Goal: Information Seeking & Learning: Learn about a topic

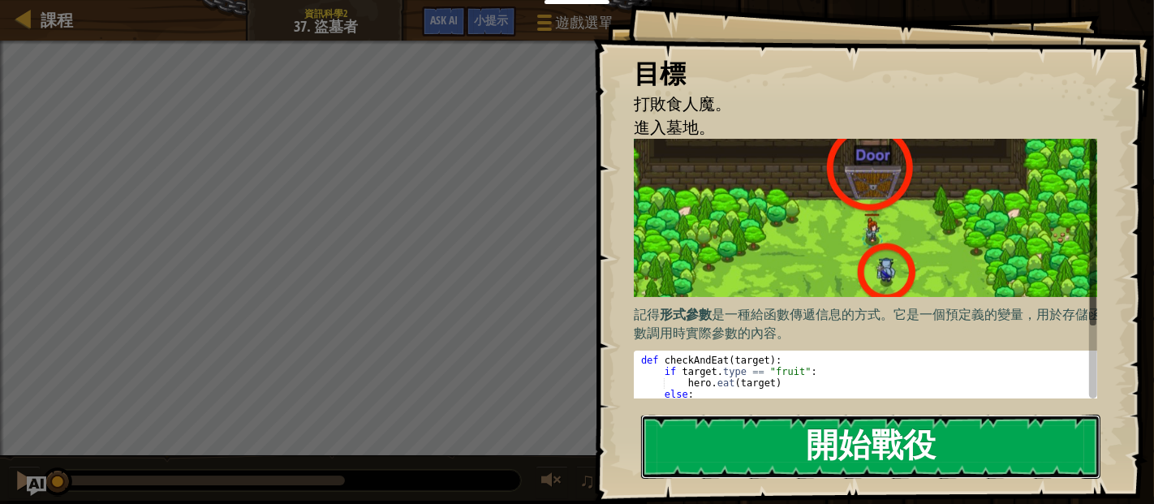
click at [846, 450] on button "開始戰役" at bounding box center [870, 447] width 459 height 64
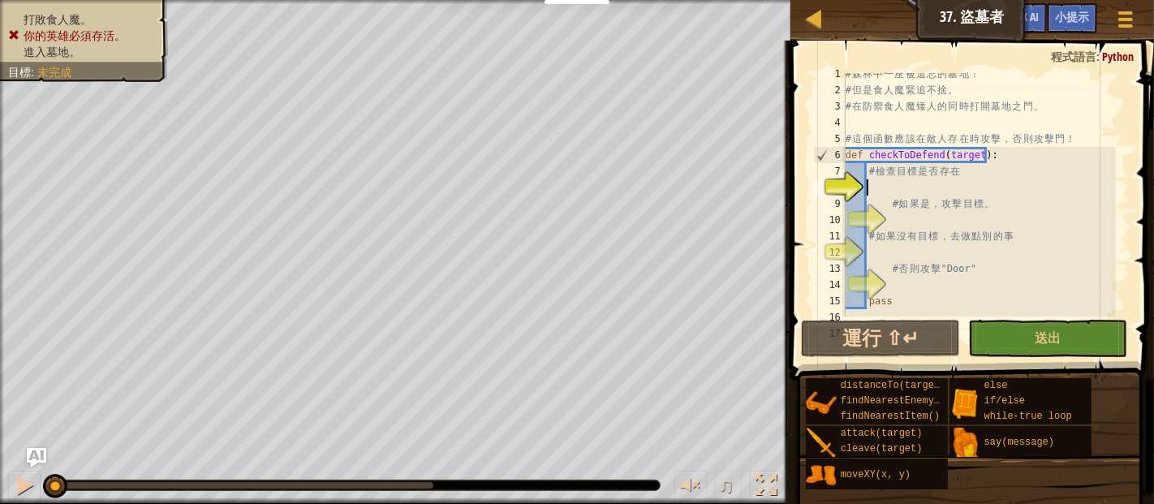
scroll to position [7, 0]
click at [920, 192] on div "# 森 林 中 一 座 被 遺 忘 的 墓 地 ！ # 但 是 食 人 魔 緊 追 不 捨 。 # 在 防 禦 食 人 魔 矮 人 的 同 時 打 開 墓 地…" at bounding box center [980, 203] width 274 height 276
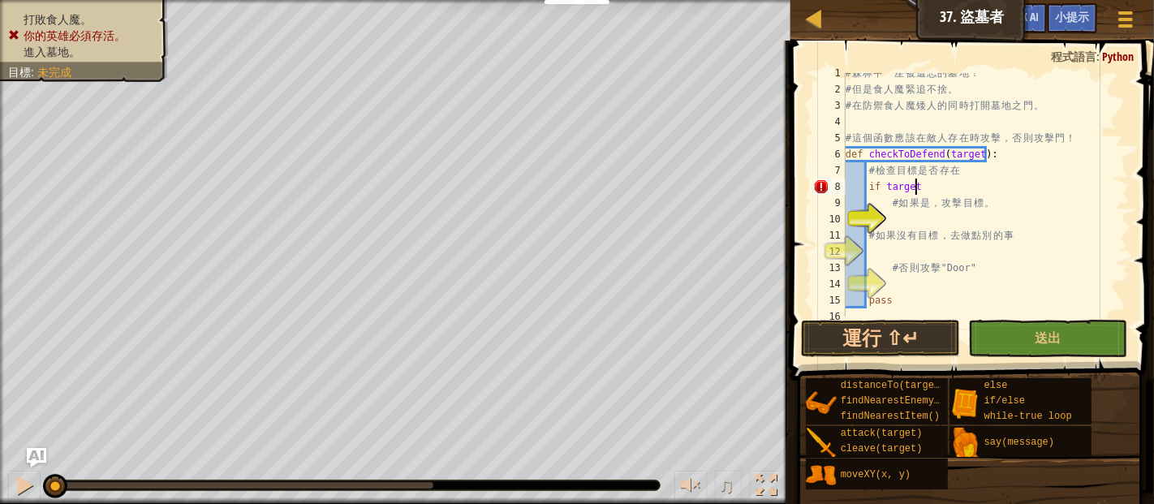
scroll to position [6, 4]
type textarea "if target:"
click at [918, 217] on div "# 森 林 中 一 座 被 遺 忘 的 墓 地 ！ # 但 是 食 人 魔 緊 追 不 捨 。 # 在 防 禦 食 人 魔 矮 人 的 同 時 打 開 墓 地…" at bounding box center [980, 203] width 274 height 276
type textarea "hero.attack(target)"
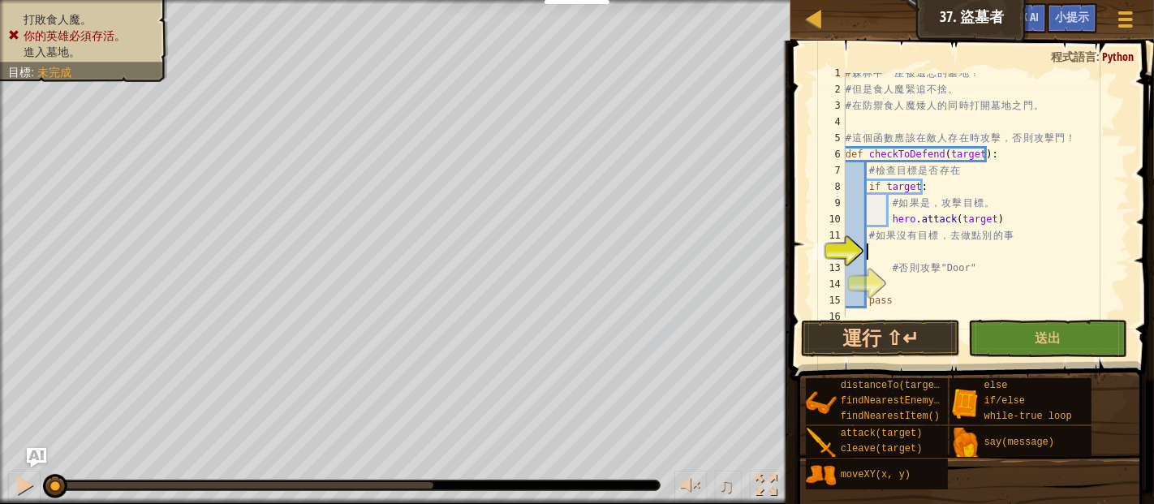
click at [913, 247] on div "# 森 林 中 一 座 被 遺 忘 的 墓 地 ！ # 但 是 食 人 魔 緊 追 不 捨 。 # 在 防 禦 食 人 魔 矮 人 的 同 時 打 開 墓 地…" at bounding box center [980, 203] width 274 height 276
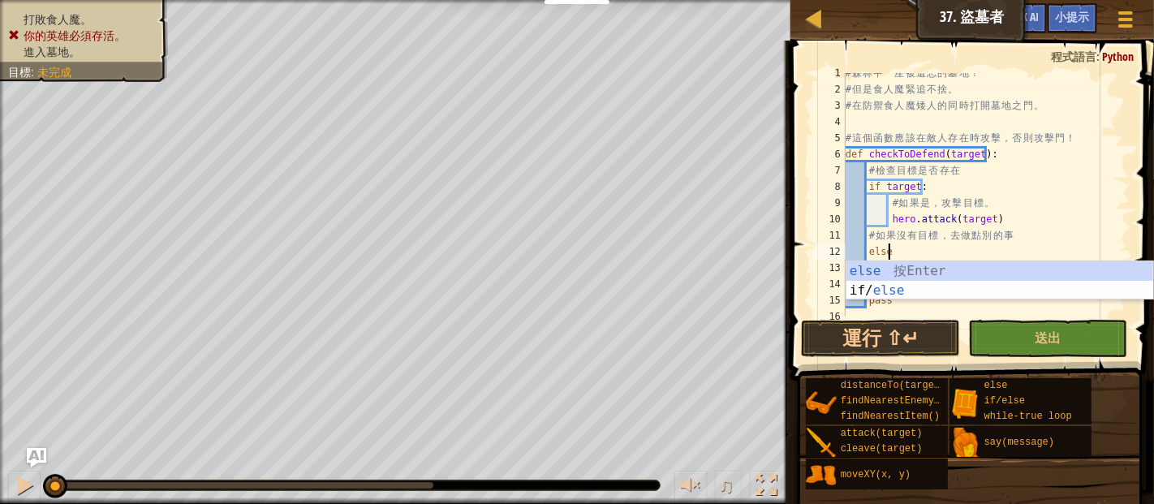
type textarea "else:"
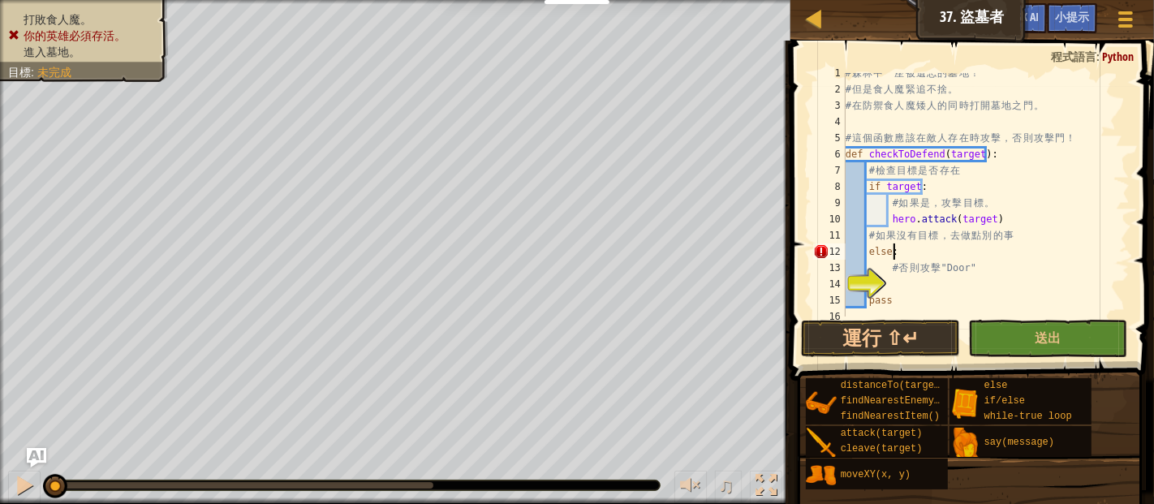
scroll to position [81, 0]
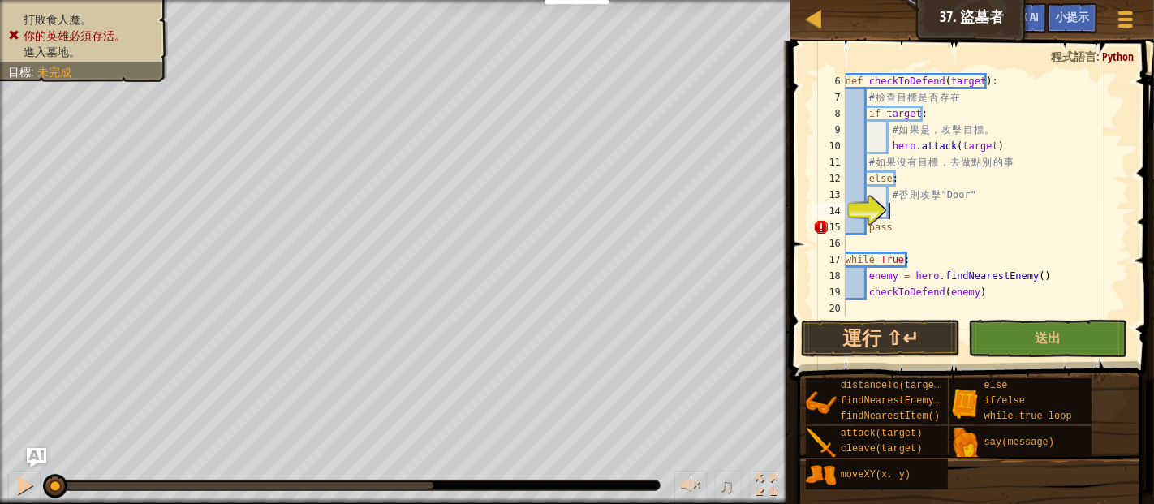
click at [919, 209] on div "def checkToDefend ( target ) : # 檢 查 目 標 是 否 存 在 if target : # 如 果 是 ， 攻 擊 目 標 …" at bounding box center [980, 211] width 274 height 276
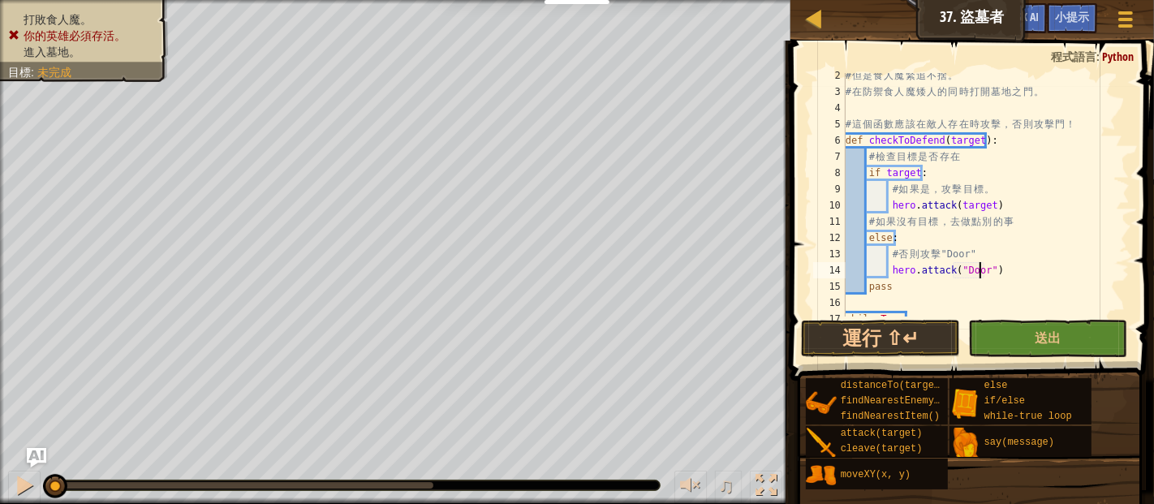
scroll to position [80, 0]
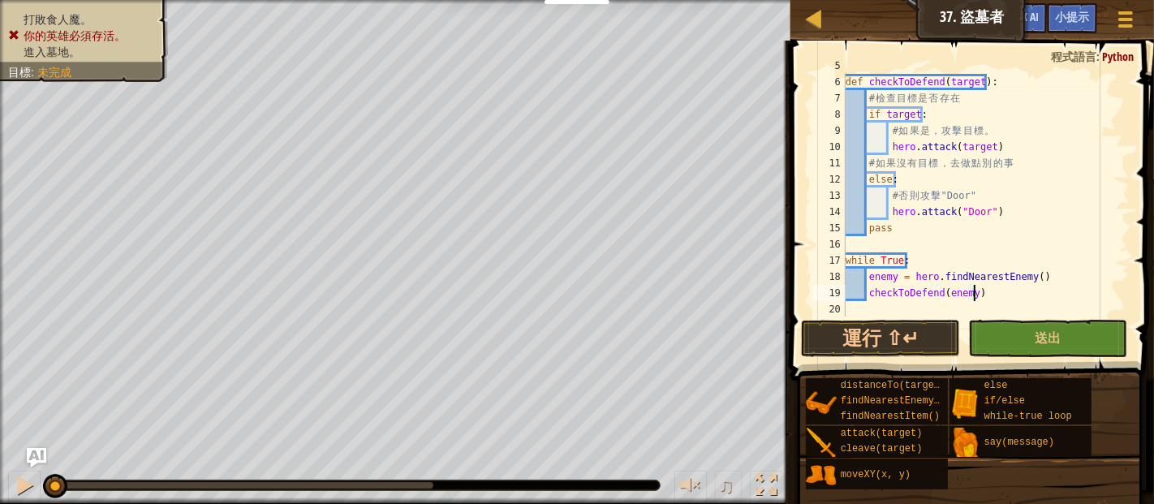
click at [987, 298] on div "# 這 個 函 數 應 該 在 敵 人 存 在 時 攻 擊 ， 否 則 攻 擊 門 ！ def checkToDefend ( target ) : # 檢 …" at bounding box center [980, 196] width 274 height 276
click at [925, 336] on button "運行 ⇧↵" at bounding box center [880, 338] width 159 height 37
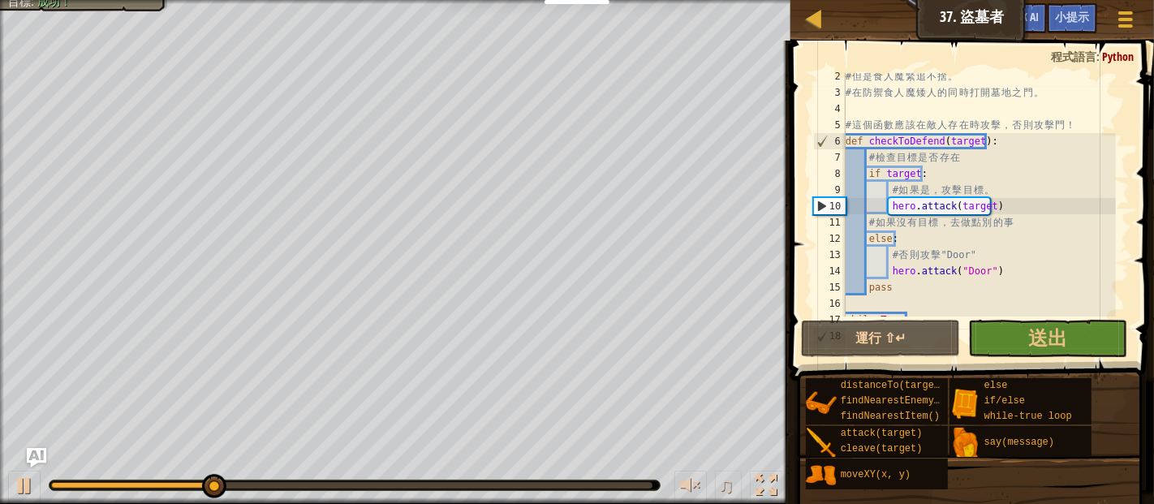
scroll to position [14, 0]
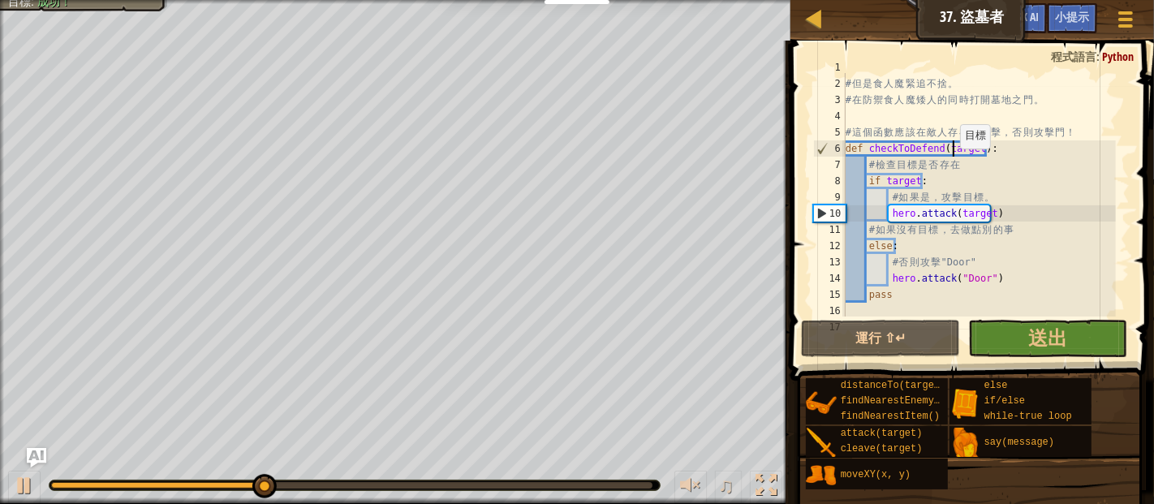
click at [952, 151] on div "# 森 林 中 一 座 被 遺 忘 的 墓 地 ！ # 但 是 食 人 魔 緊 追 不 捨 。 # 在 防 禦 食 人 魔 矮 人 的 同 時 打 開 墓 地…" at bounding box center [980, 197] width 274 height 276
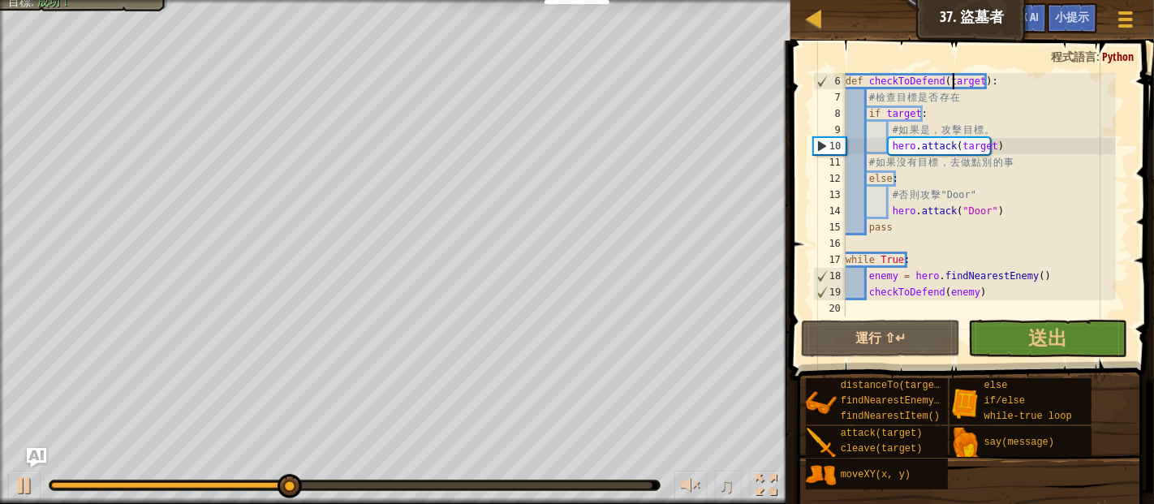
scroll to position [81, 0]
click at [983, 296] on div "def checkToDefend ( target ) : # 檢 查 目 標 是 否 存 在 if target : # 如 果 是 ， 攻 擊 目 標 …" at bounding box center [980, 211] width 274 height 276
type textarea "checkToDefend(enemy)"
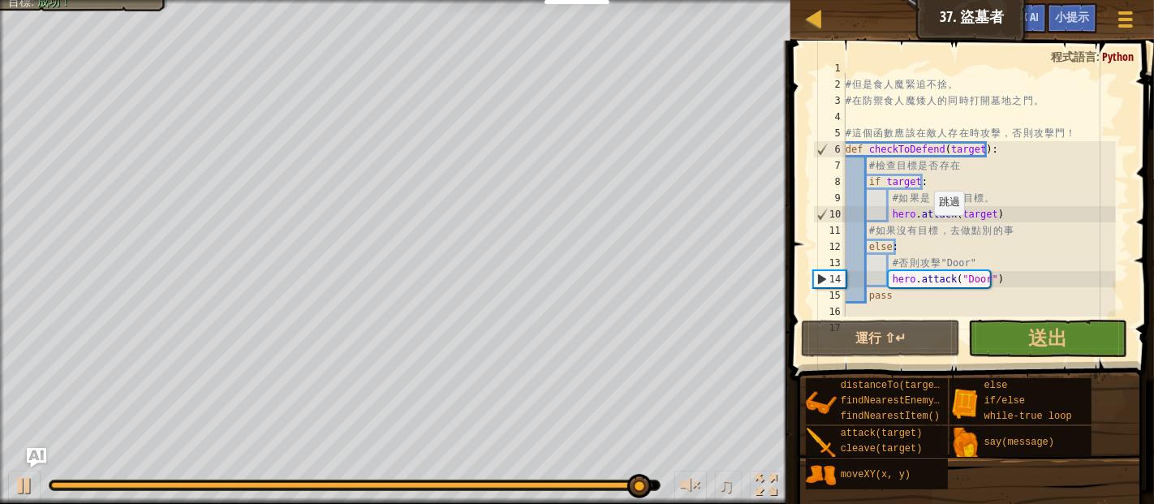
scroll to position [0, 0]
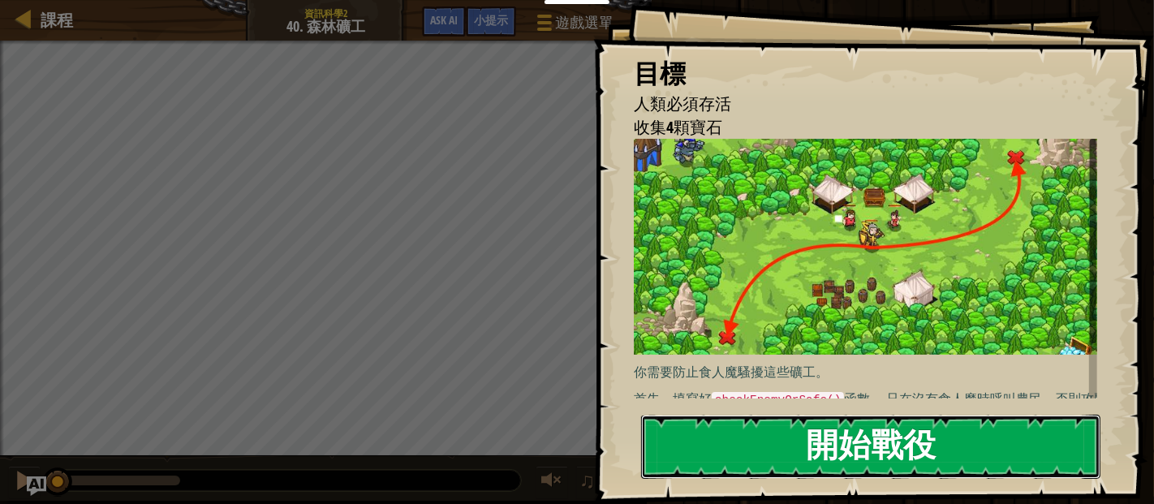
click at [828, 433] on button "開始戰役" at bounding box center [870, 447] width 459 height 64
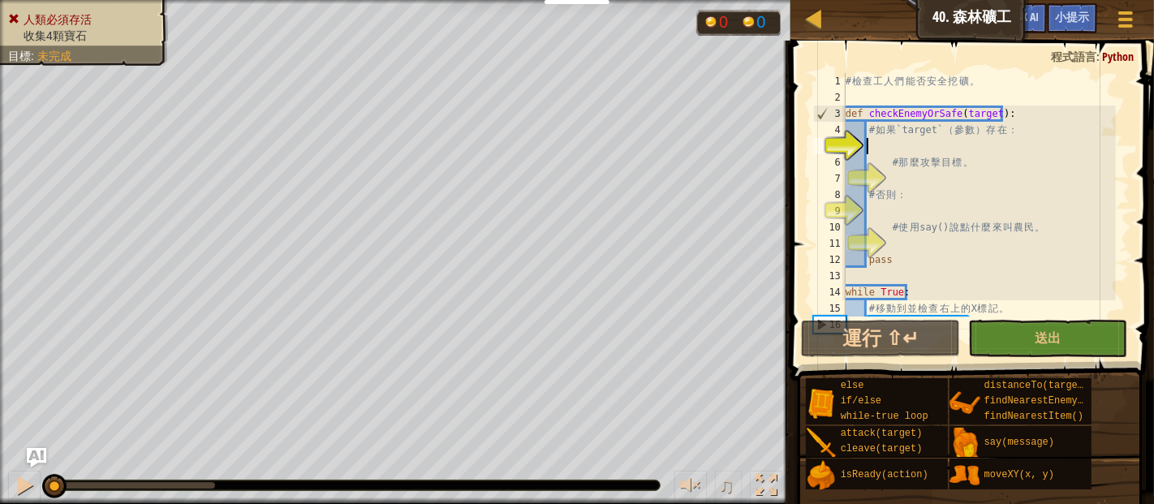
click at [911, 143] on div "# 檢 查 工 人 們 能 否 安 全 挖 礦 。 def checkEnemyOrSafe ( target ) : # 如 果 `target` （ 參 …" at bounding box center [980, 211] width 274 height 276
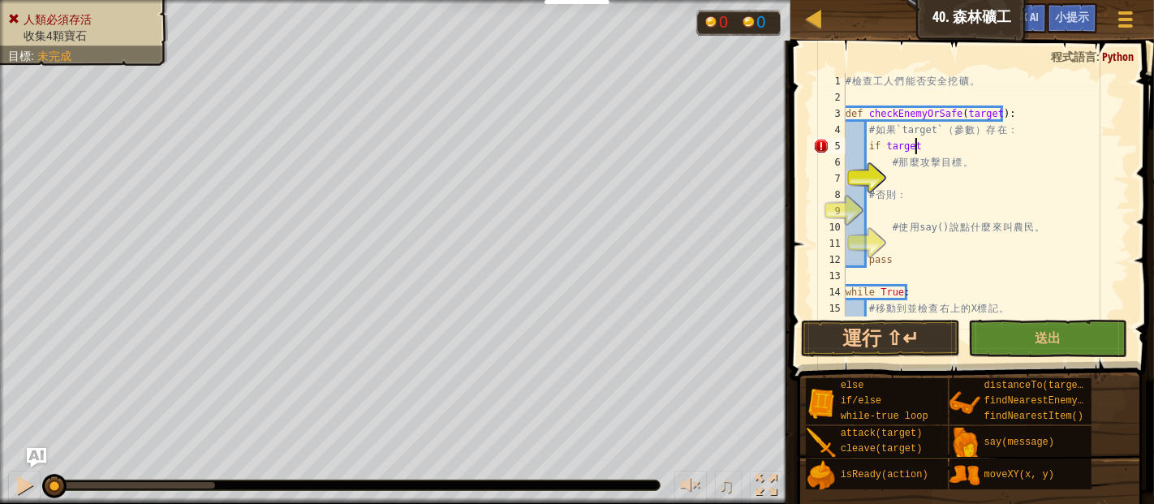
scroll to position [7, 4]
type textarea "if target:"
click at [906, 178] on div "# 檢 查 工 人 們 能 否 安 全 挖 礦 。 def checkEnemyOrSafe ( target ) : # 如 果 `target` （ 參 …" at bounding box center [980, 211] width 274 height 276
type textarea "hero.attack(target)"
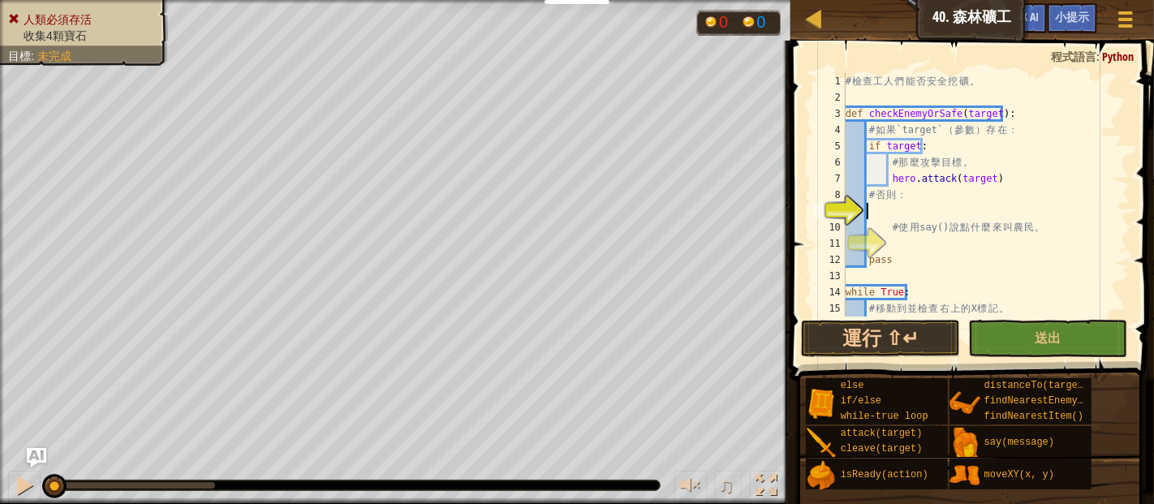
click at [915, 205] on div "# 檢 查 工 人 們 能 否 安 全 挖 礦 。 def checkEnemyOrSafe ( target ) : # 如 果 `target` （ 參 …" at bounding box center [980, 211] width 274 height 276
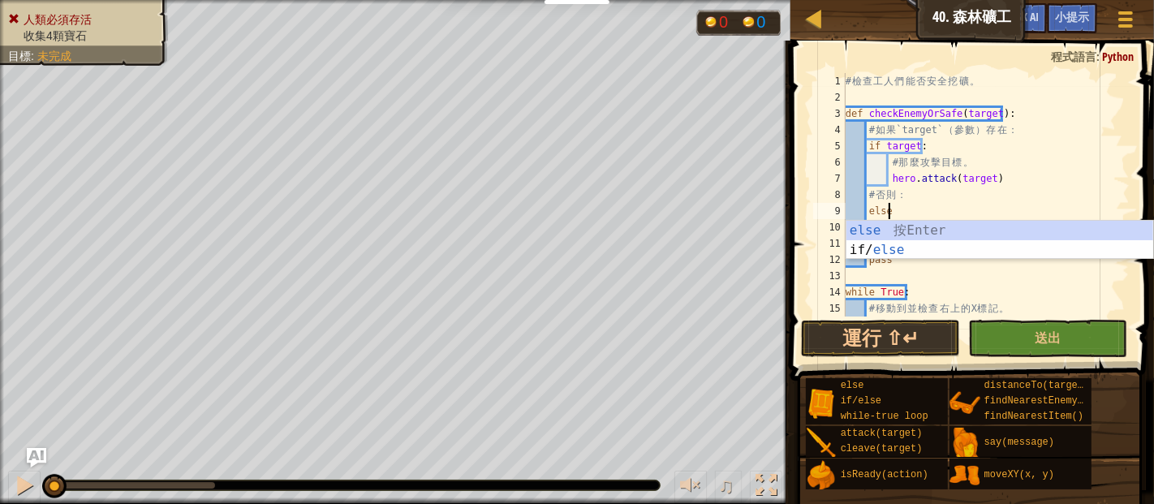
type textarea "else:"
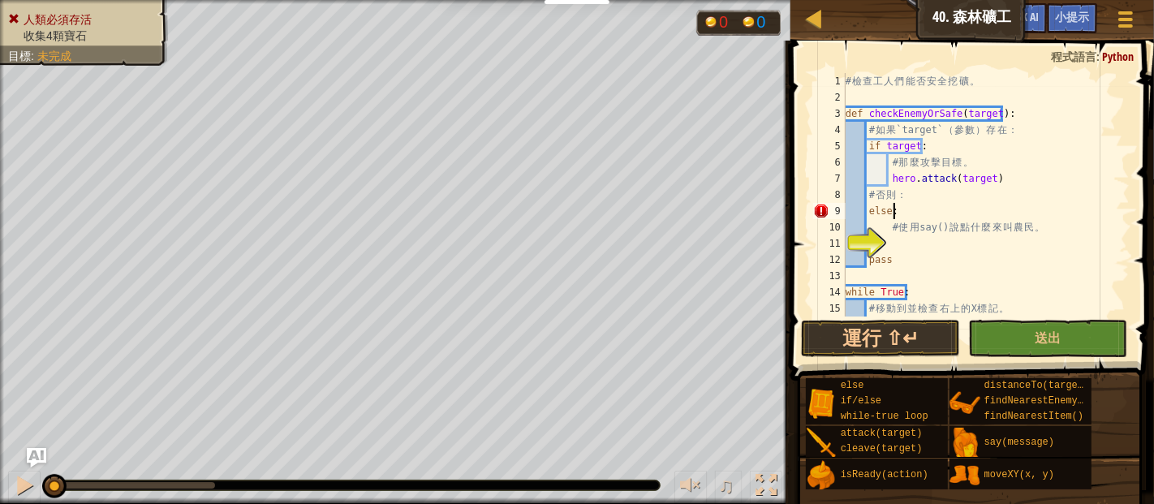
scroll to position [7, 2]
click at [901, 248] on div "# 檢 查 工 人 們 能 否 安 全 挖 礦 。 def checkEnemyOrSafe ( target ) : # 如 果 `target` （ 參 …" at bounding box center [980, 211] width 274 height 276
click at [1032, 247] on div "# 檢 查 工 人 們 能 否 安 全 挖 礦 。 def checkEnemyOrSafe ( target ) : # 如 果 `target` （ 參 …" at bounding box center [980, 211] width 274 height 276
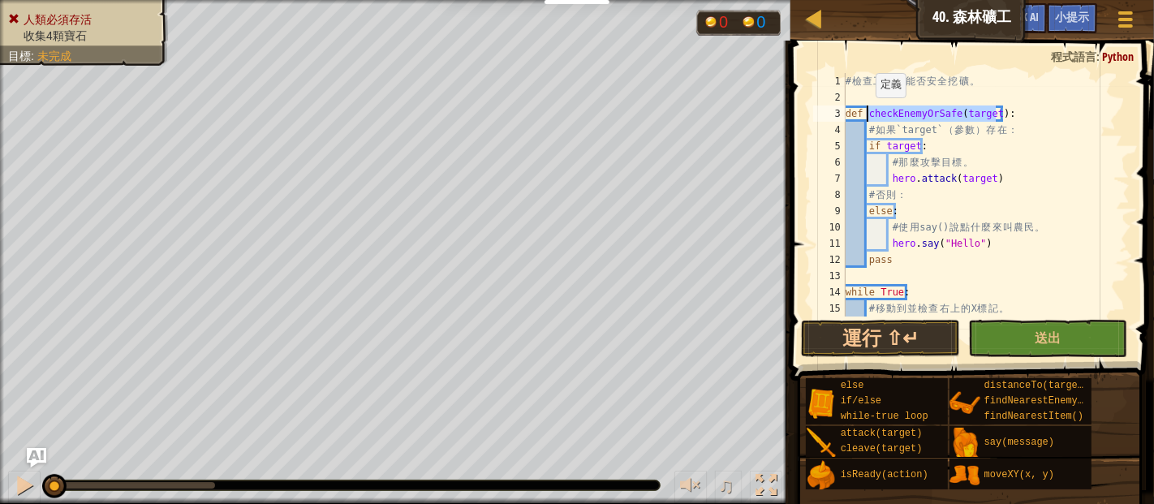
drag, startPoint x: 994, startPoint y: 111, endPoint x: 868, endPoint y: 114, distance: 126.6
click at [868, 114] on div "# 檢 查 工 人 們 能 否 安 全 挖 礦 。 def checkEnemyOrSafe ( target ) : # 如 果 `target` （ 參 …" at bounding box center [980, 211] width 274 height 276
type textarea "def checkEnemyOrSafe(target):"
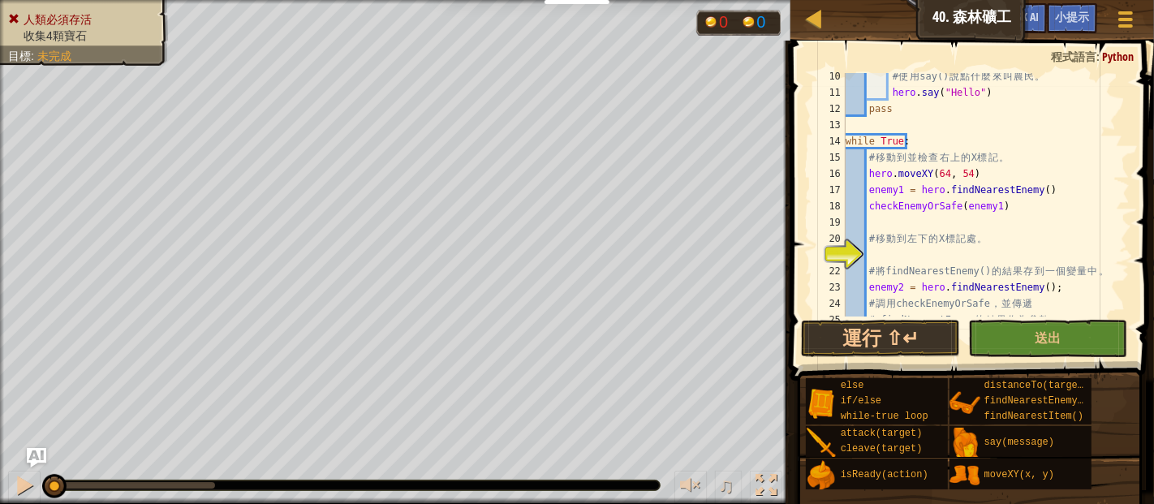
scroll to position [151, 0]
click at [882, 258] on div "# 使 用 say() 說 點 什 麼 來 叫 農 民 。 hero . say ( "Hello" ) pass while True : # 移 動 到 …" at bounding box center [980, 206] width 274 height 276
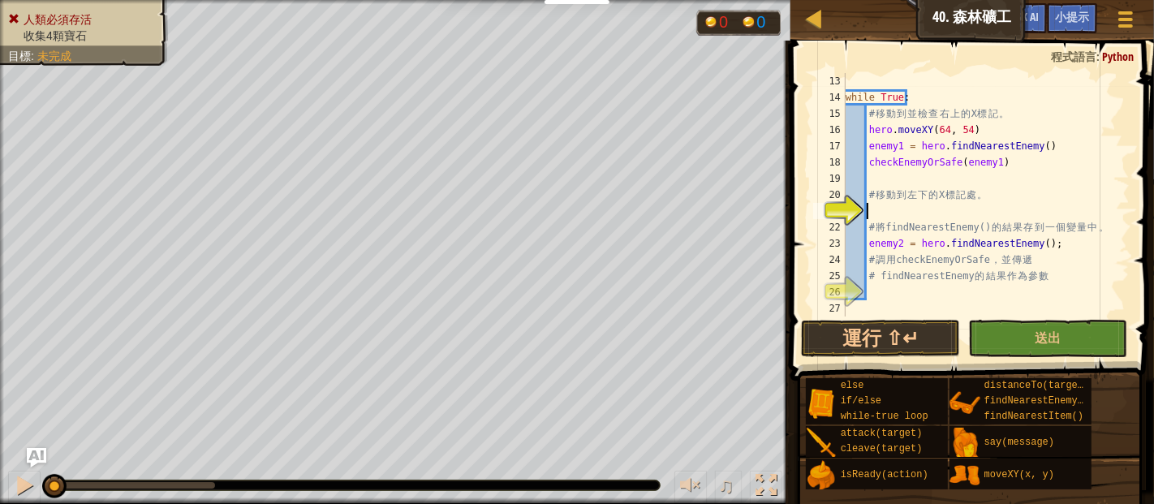
scroll to position [195, 0]
click at [904, 208] on div "while True : # 移 動 到 並 檢 查 右 上 的 X 標 記 。 hero . moveXY ( 64 , 54 ) enemy1 = her…" at bounding box center [980, 211] width 274 height 276
type textarea "hero.moveXY(16, 14)"
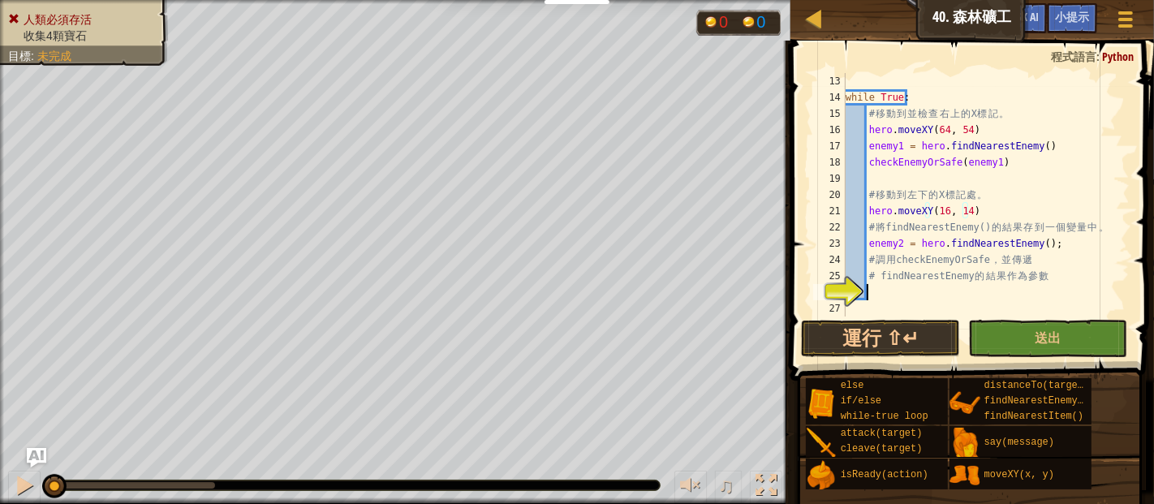
click at [894, 290] on div "while True : # 移 動 到 並 檢 查 右 上 的 X 標 記 。 hero . moveXY ( 64 , 54 ) enemy1 = her…" at bounding box center [980, 211] width 274 height 276
click at [989, 293] on div "while True : # 移 動 到 並 檢 查 右 上 的 X 標 記 。 hero . moveXY ( 64 , 54 ) enemy1 = her…" at bounding box center [980, 211] width 274 height 276
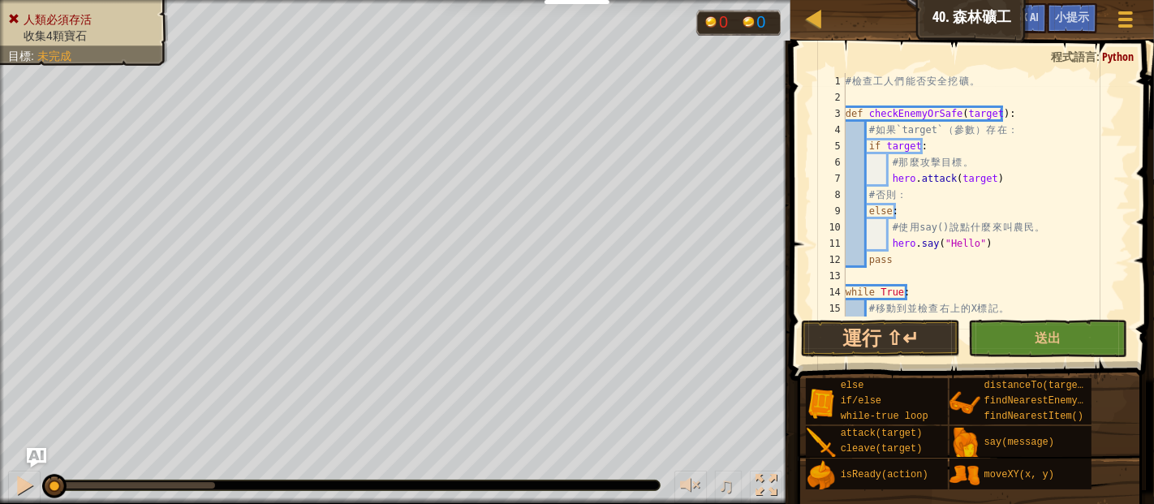
scroll to position [195, 0]
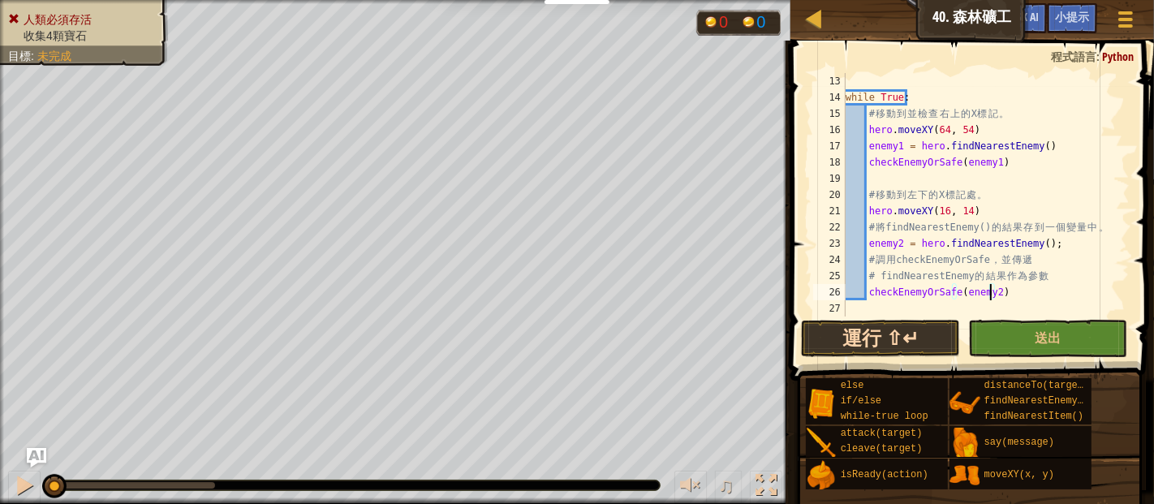
type textarea "checkEnemyOrSafe(enemy2)"
click at [880, 344] on button "運行 ⇧↵" at bounding box center [880, 338] width 159 height 37
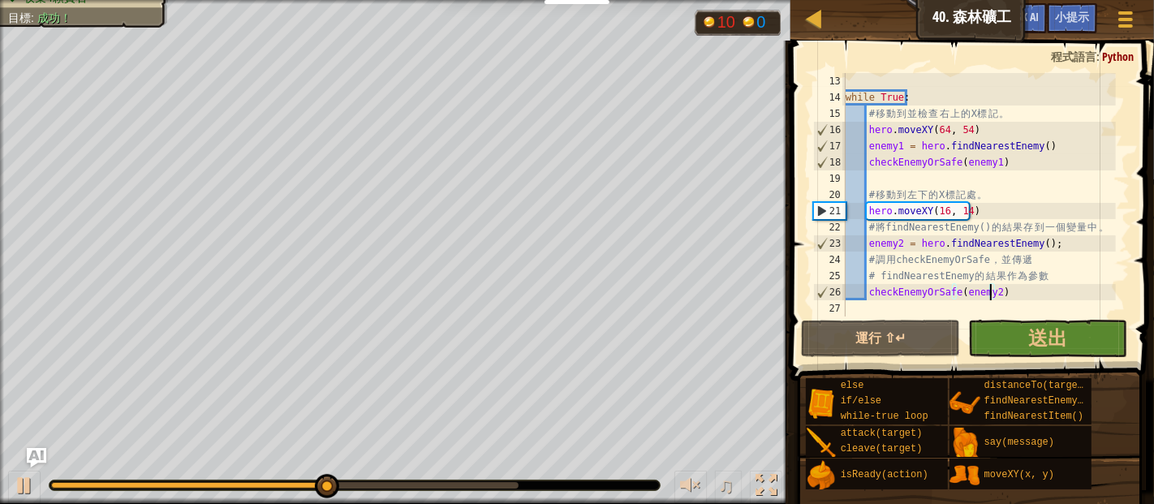
scroll to position [194, 0]
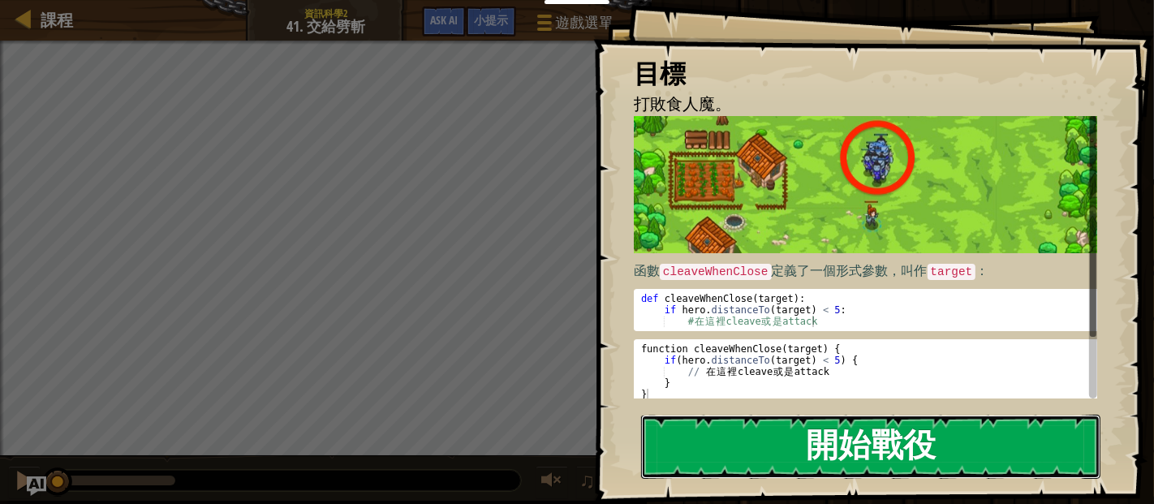
click at [834, 453] on button "開始戰役" at bounding box center [870, 447] width 459 height 64
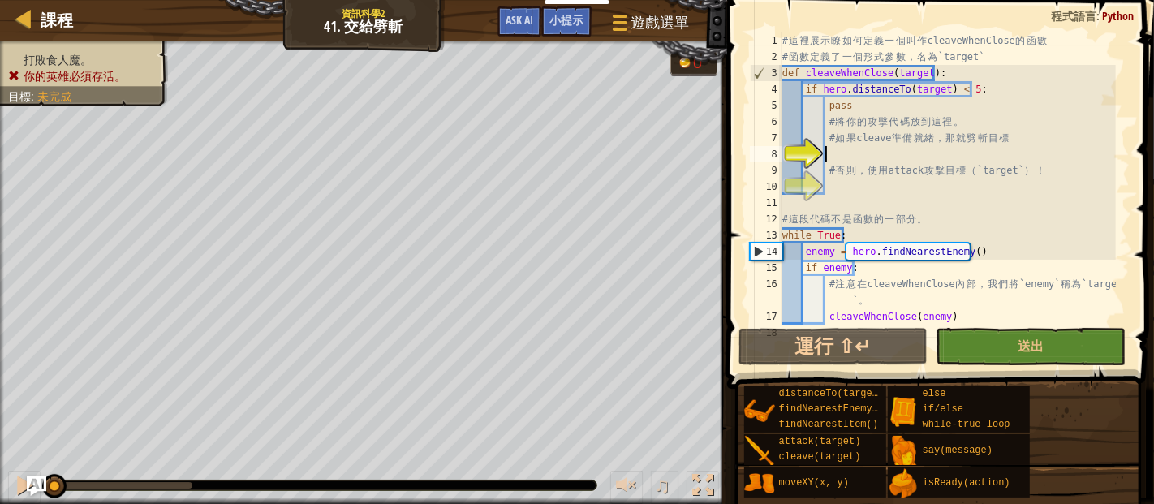
scroll to position [7, 0]
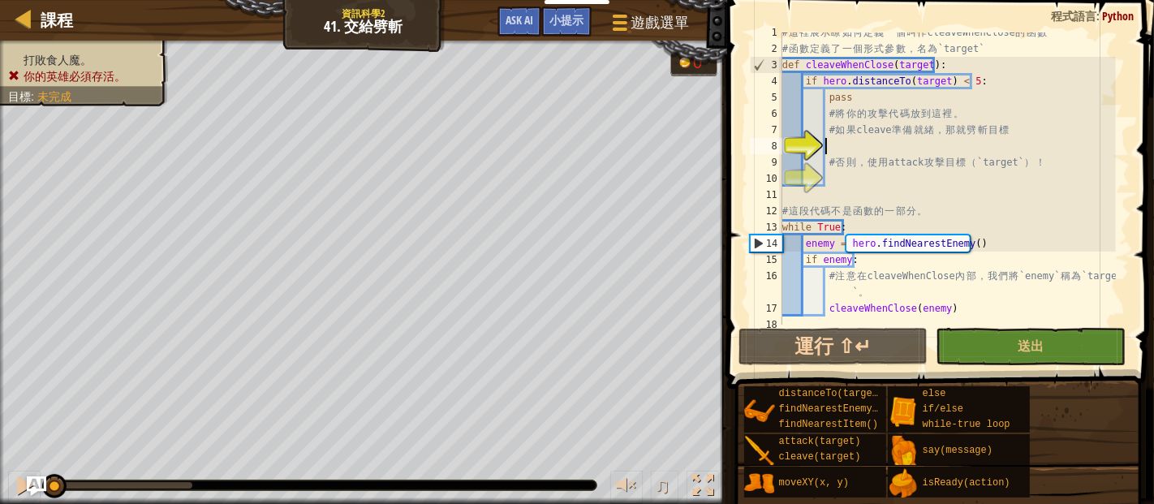
click at [883, 147] on div "# 這 裡 展 示 瞭 如 何 定 義 一 個 叫 作 cleaveWhenClose 的 函 數 # 函 數 定 義 了 一 個 形 式 參 數 ， 名 為…" at bounding box center [947, 186] width 337 height 325
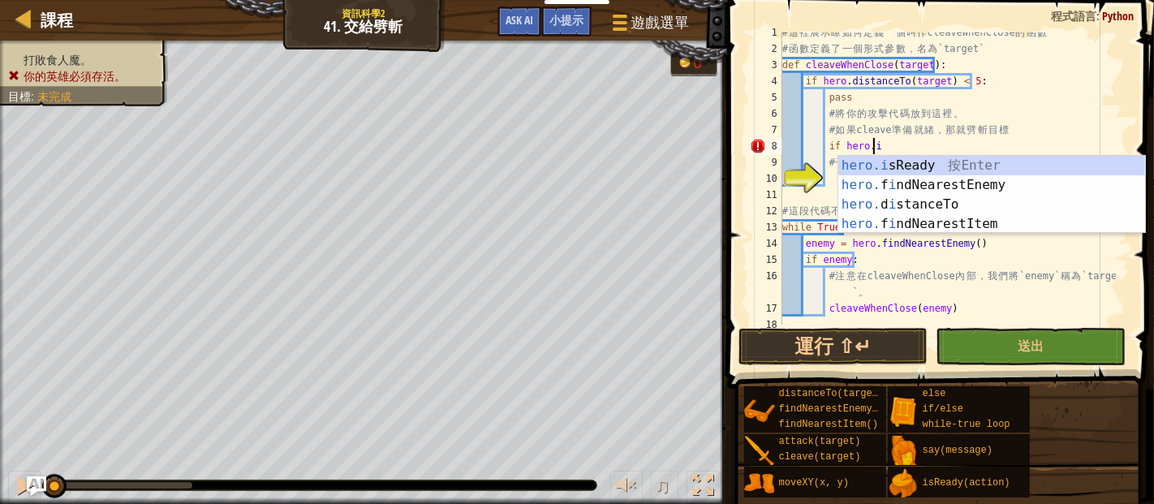
scroll to position [7, 6]
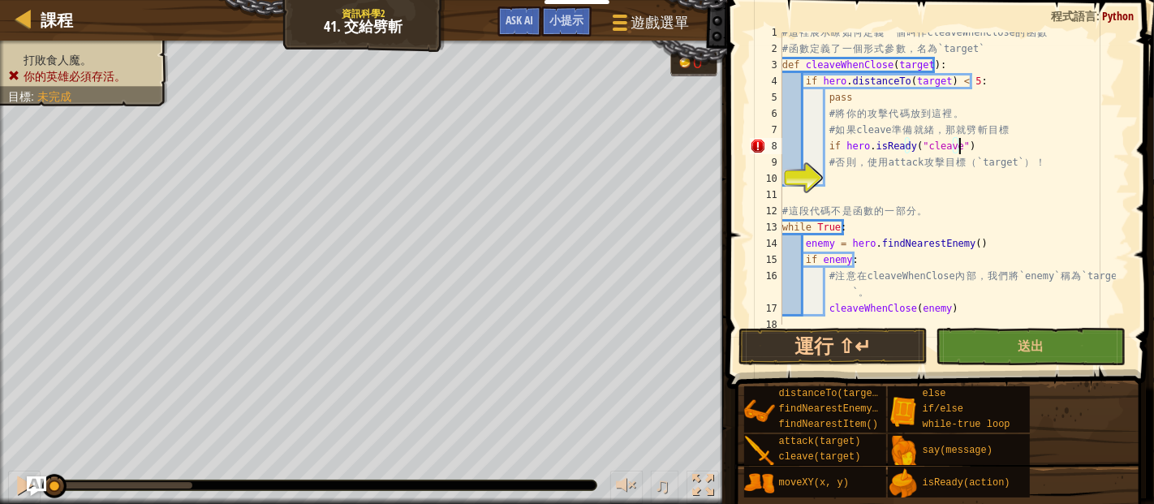
type textarea "if hero.isReady("cleave"):"
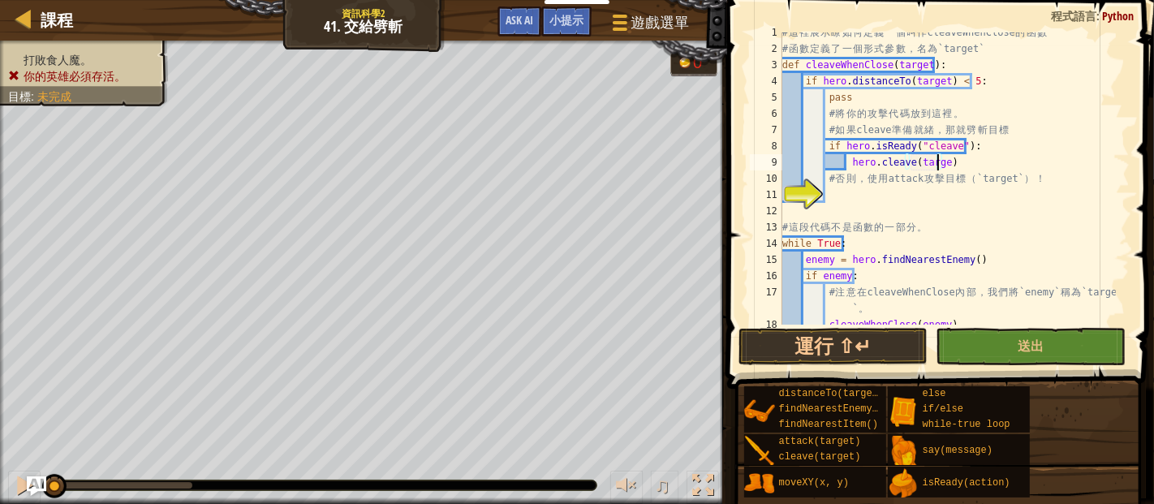
type textarea "hero.cleave(target)"
click at [863, 194] on div "# 這 裡 展 示 瞭 如 何 定 義 一 個 叫 作 cleaveWhenClose 的 函 數 # 函 數 定 義 了 一 個 形 式 參 數 ， 名 為…" at bounding box center [947, 186] width 337 height 325
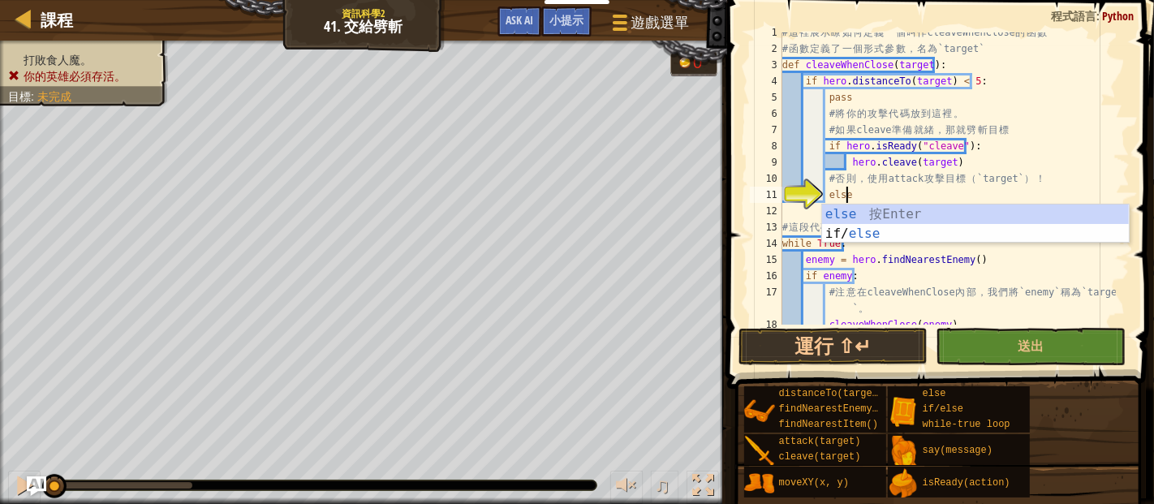
type textarea "else:"
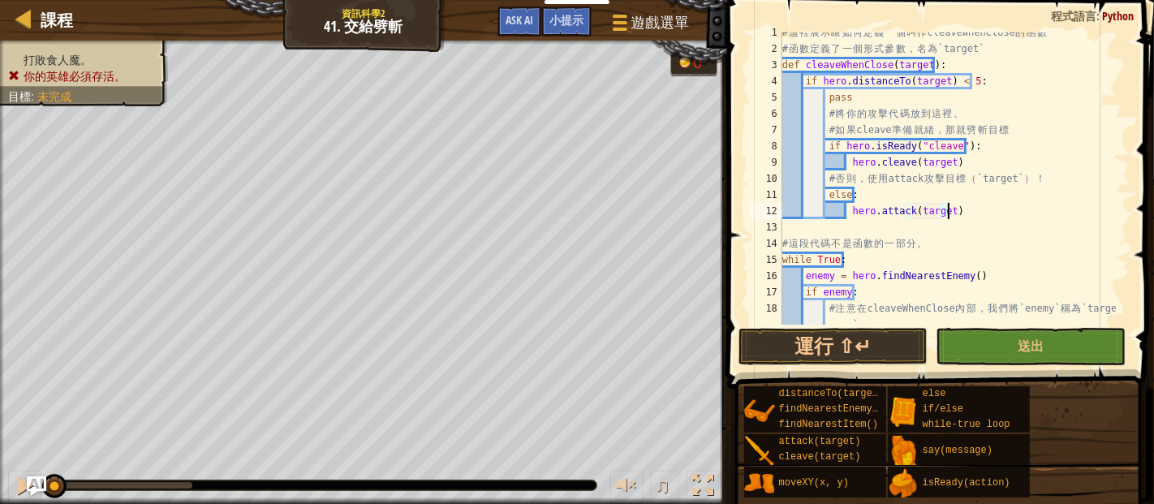
click at [959, 206] on div "# 這 裡 展 示 瞭 如 何 定 義 一 個 叫 作 cleaveWhenClose 的 函 數 # 函 數 定 義 了 一 個 形 式 參 數 ， 名 為…" at bounding box center [947, 194] width 337 height 341
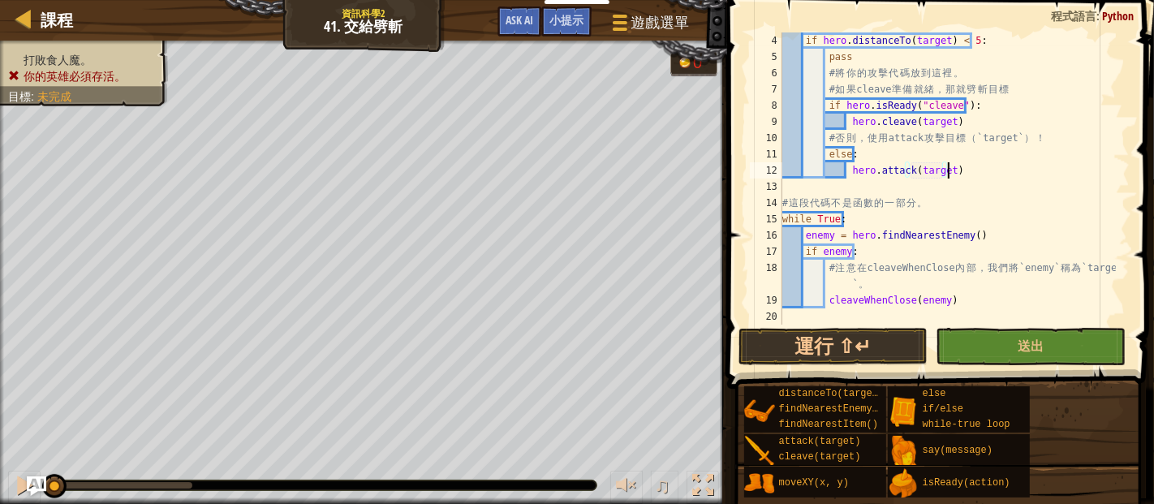
scroll to position [49, 0]
click at [856, 338] on button "運行 ⇧↵" at bounding box center [834, 346] width 190 height 37
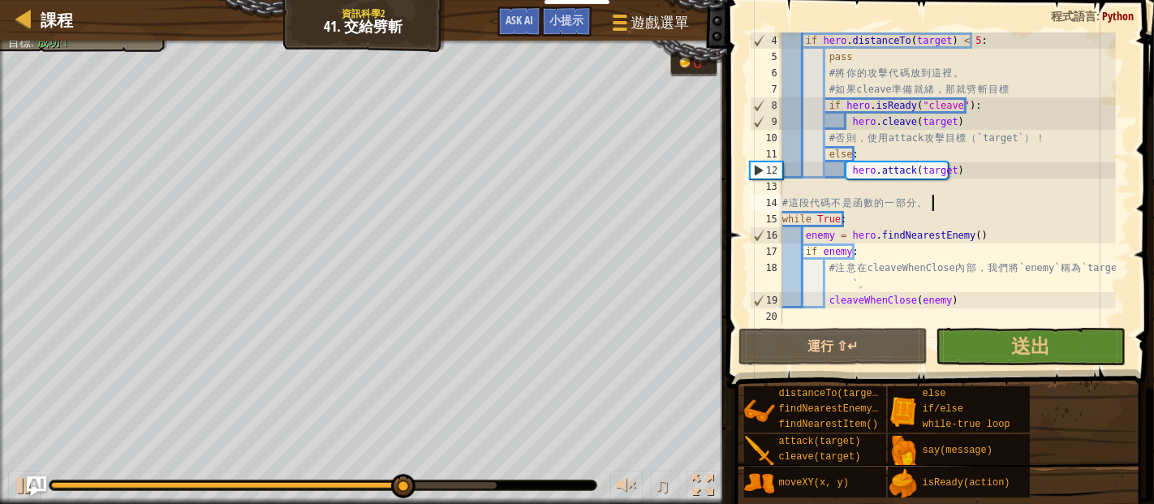
click at [943, 206] on div "if hero . distanceTo ( target ) < 5 : pass # 將 你 的 攻 擊 代 碼 放 到 這 裡 。 # 如 果 clea…" at bounding box center [947, 194] width 337 height 325
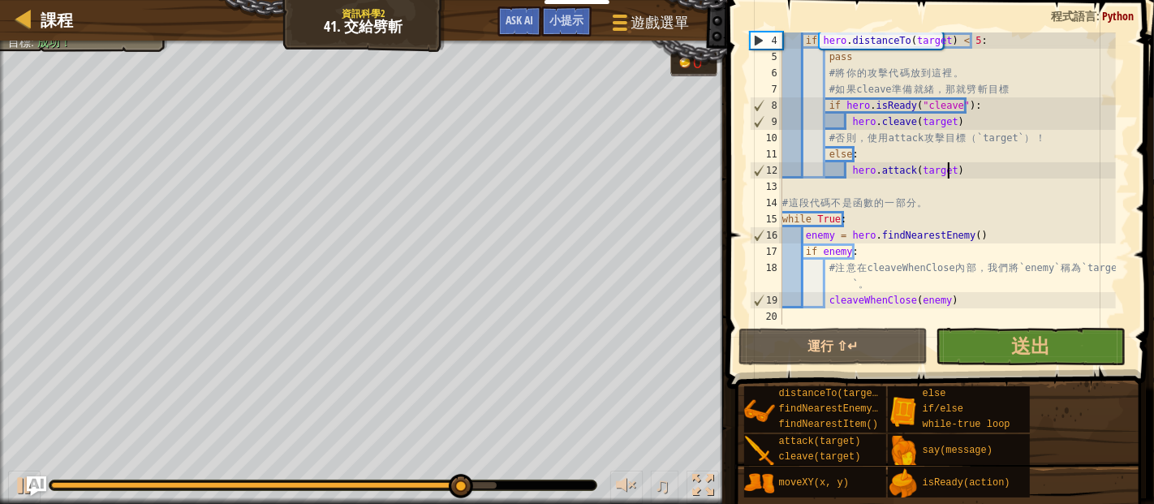
click at [980, 164] on div "if hero . distanceTo ( target ) < 5 : pass # 將 你 的 攻 擊 代 碼 放 到 這 裡 。 # 如 果 clea…" at bounding box center [947, 194] width 337 height 325
type textarea "hero.attack(target)"
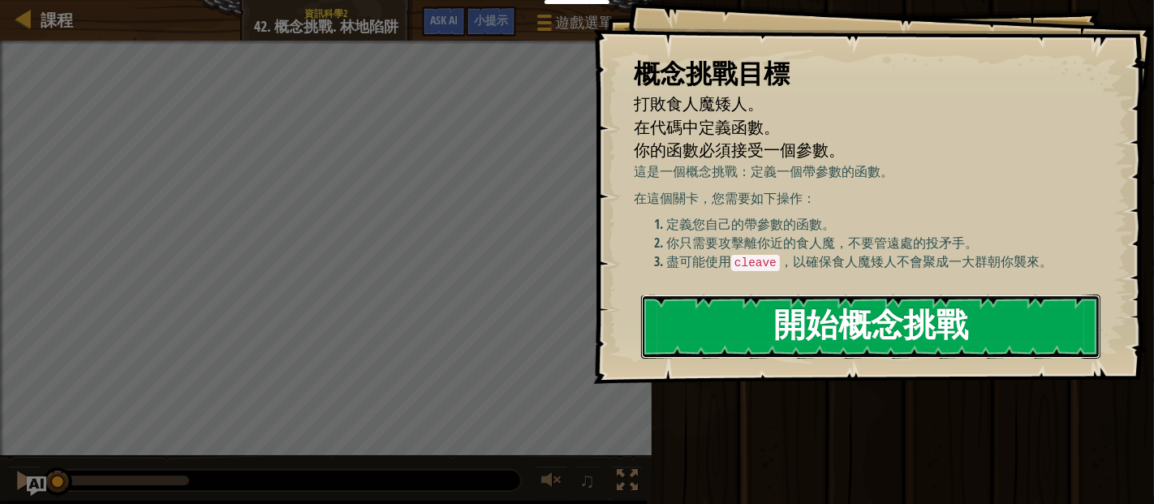
click at [862, 325] on button "開始概念挑戰" at bounding box center [870, 327] width 459 height 64
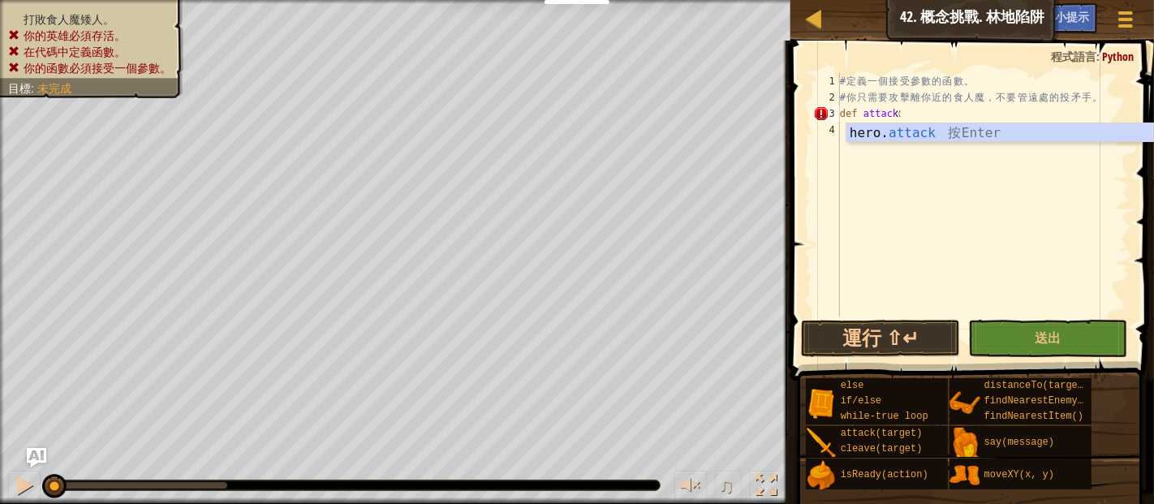
type textarea "ㄙ"
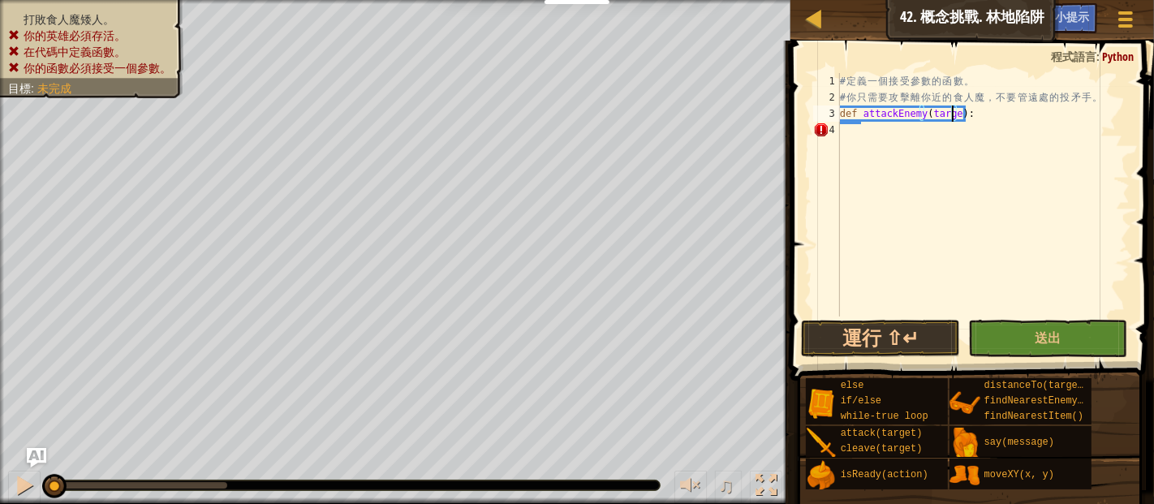
type textarea "def attackEnemy(target):"
click at [881, 134] on div "# 定 義 一 個 接 受 參 數 的 函 數 。 # 你 只 需 要 攻 擊 離 你 近 的 食 人 魔 ， 不 要 管 遠 處 的 投 矛 手 。 def…" at bounding box center [983, 211] width 293 height 276
click at [891, 127] on div "# 定 義 一 個 接 受 參 數 的 函 數 。 # 你 只 需 要 攻 擊 離 你 近 的 食 人 魔 ， 不 要 管 遠 處 的 投 矛 手 。 def…" at bounding box center [983, 211] width 293 height 276
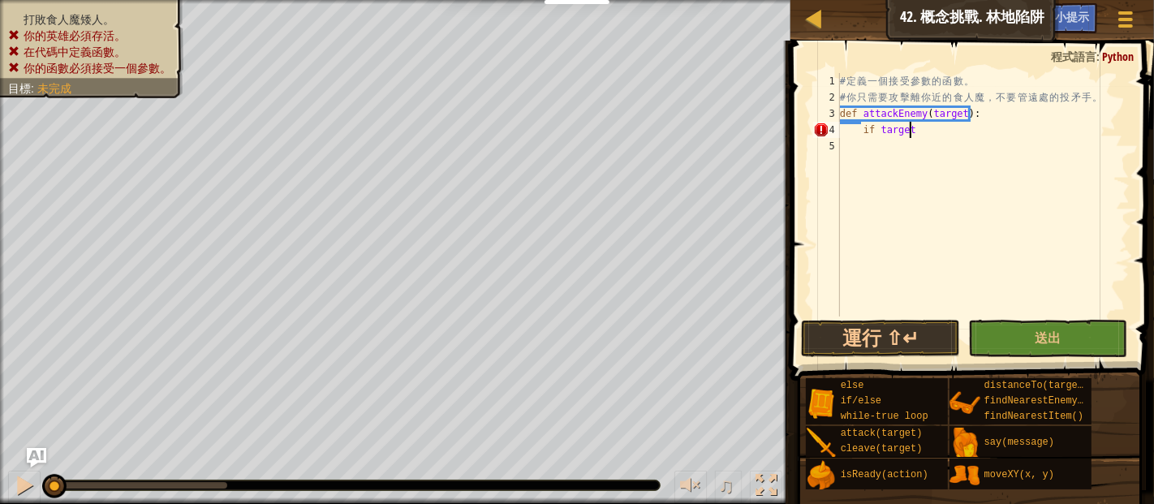
scroll to position [7, 4]
type textarea "if target:"
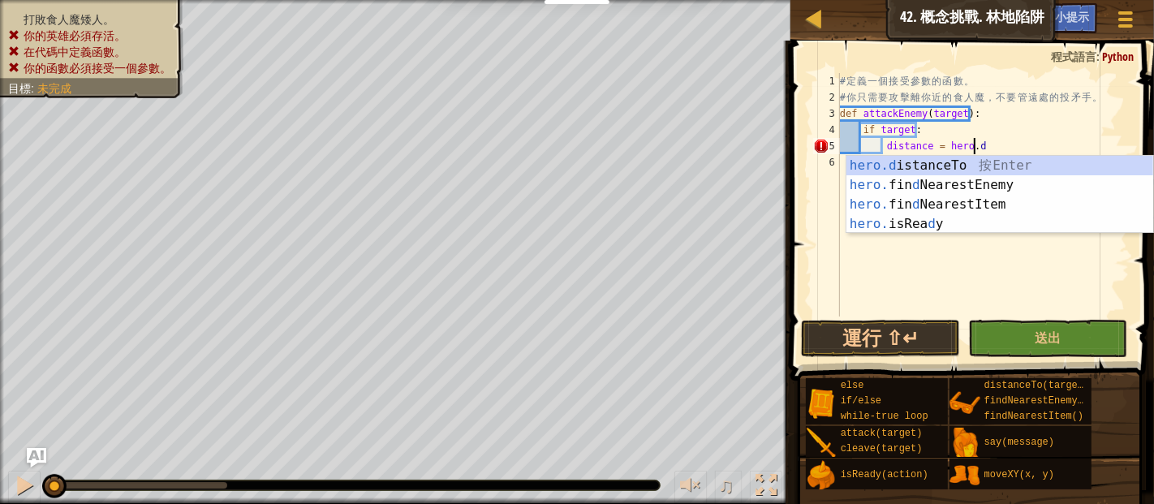
scroll to position [7, 11]
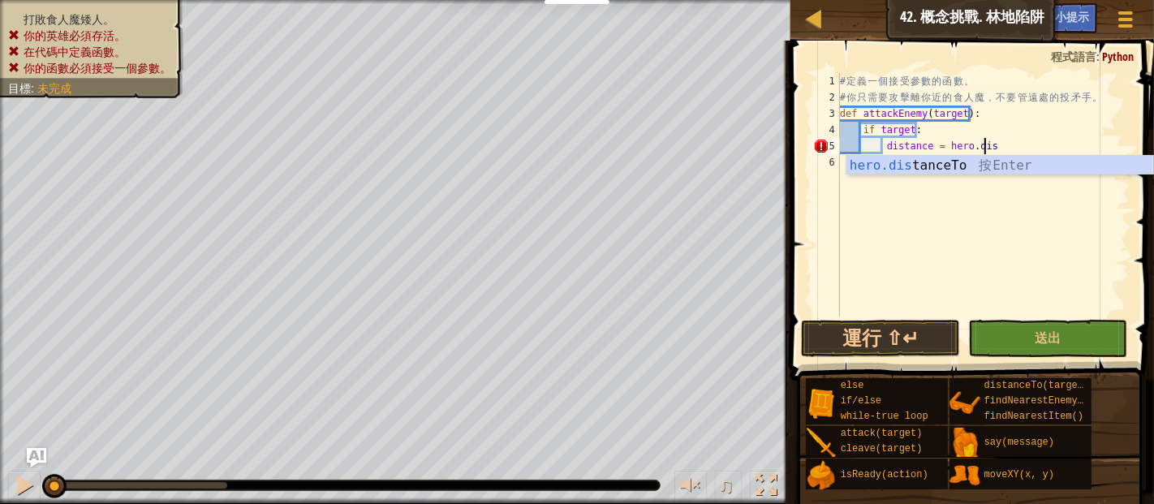
type textarea "distance = hero.distanceTo(target)"
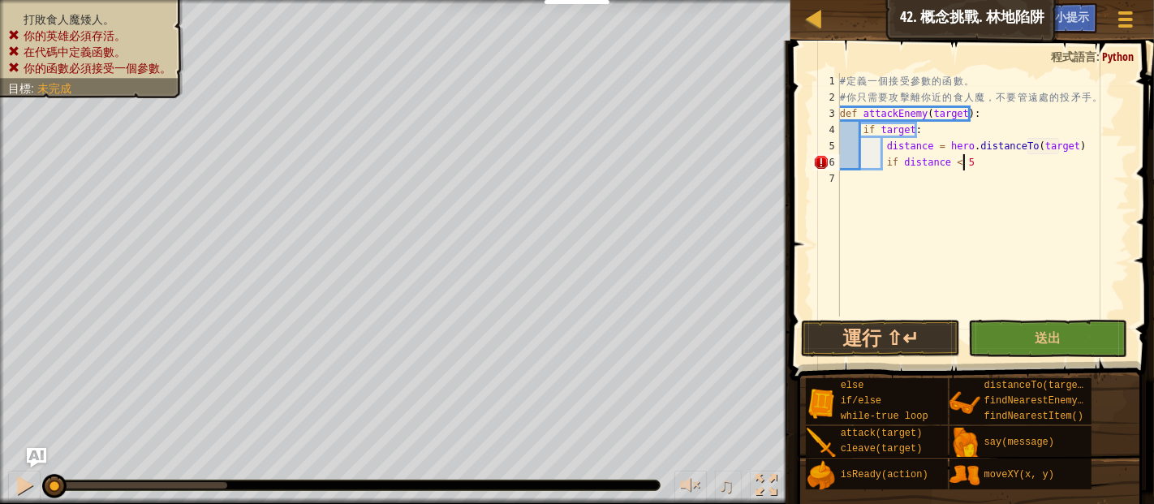
scroll to position [7, 9]
type textarea "if distance < 5:"
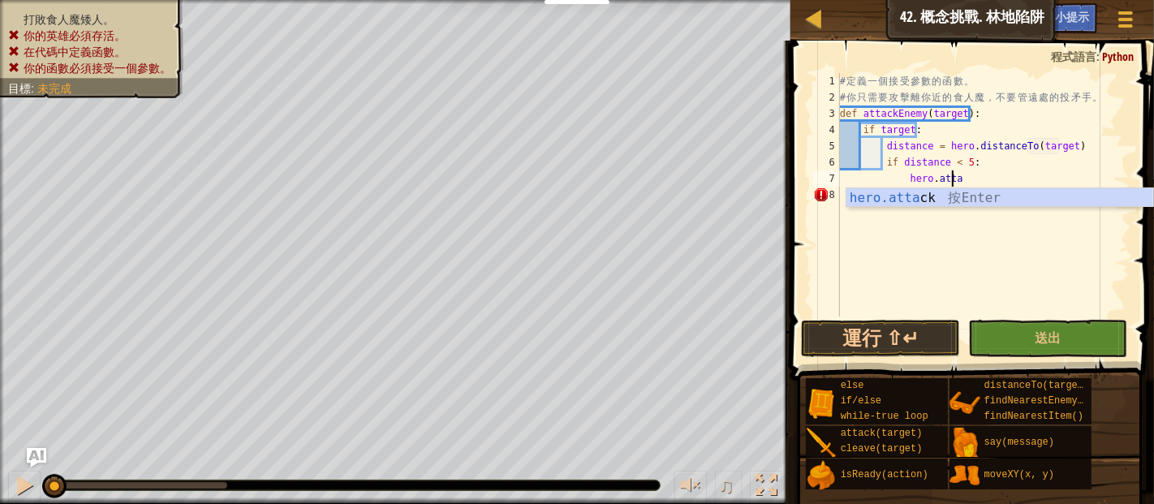
scroll to position [7, 8]
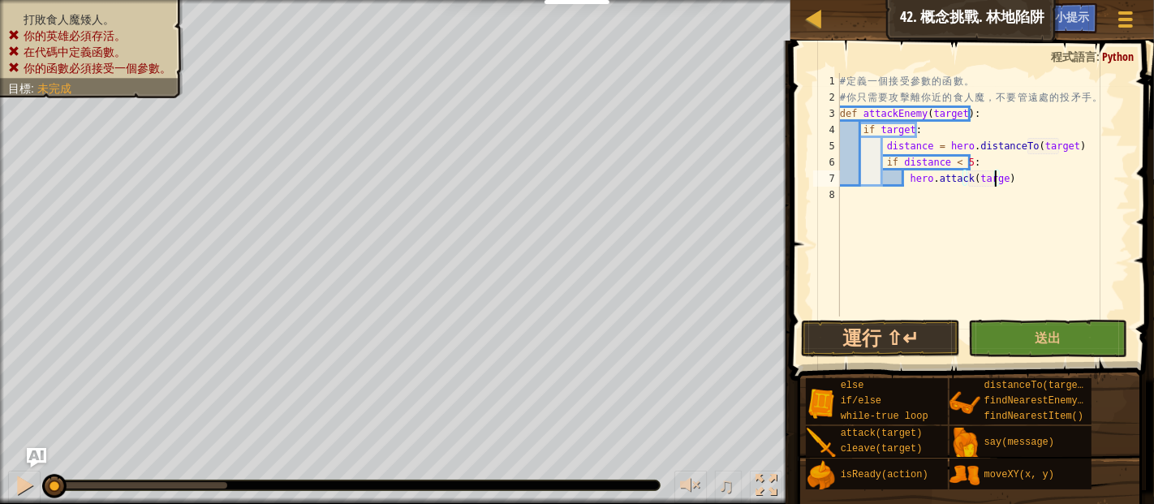
type textarea "hero.attack(target)"
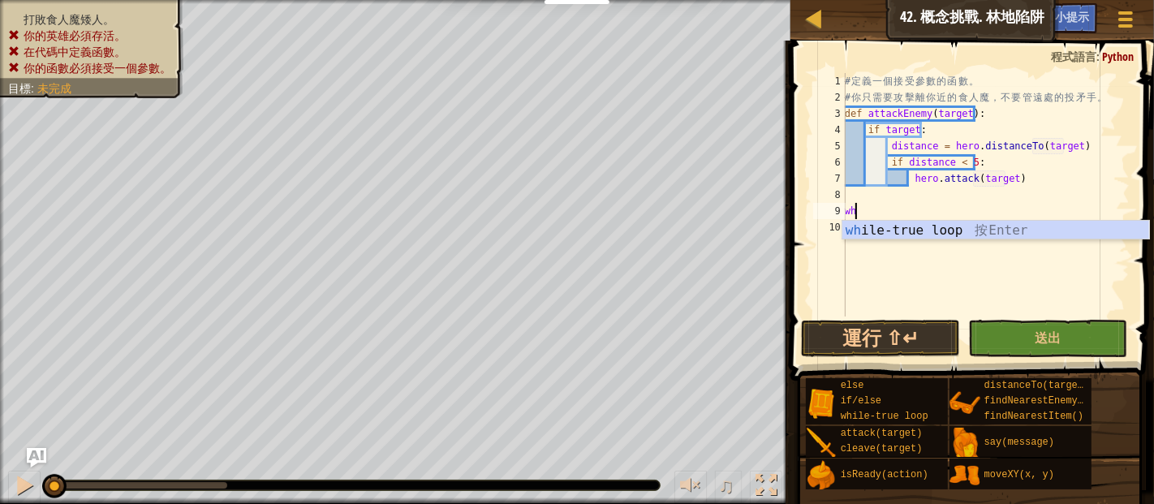
type textarea "whi"
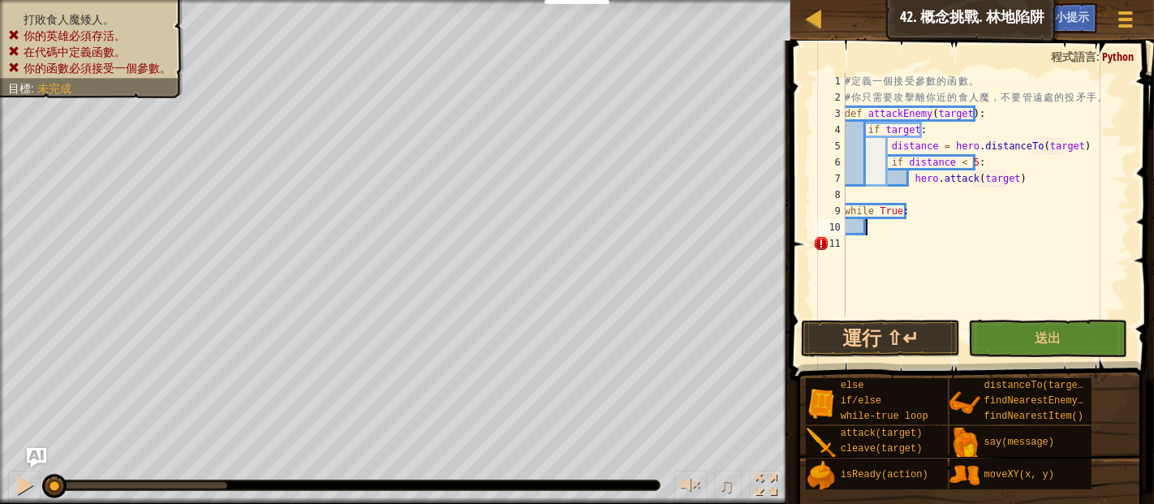
click at [876, 231] on div "# 定 義 一 個 接 受 參 數 的 函 數 。 # 你 只 需 要 攻 擊 離 你 近 的 食 人 魔 ， 不 要 管 遠 處 的 投 矛 手 。 def…" at bounding box center [986, 211] width 288 height 276
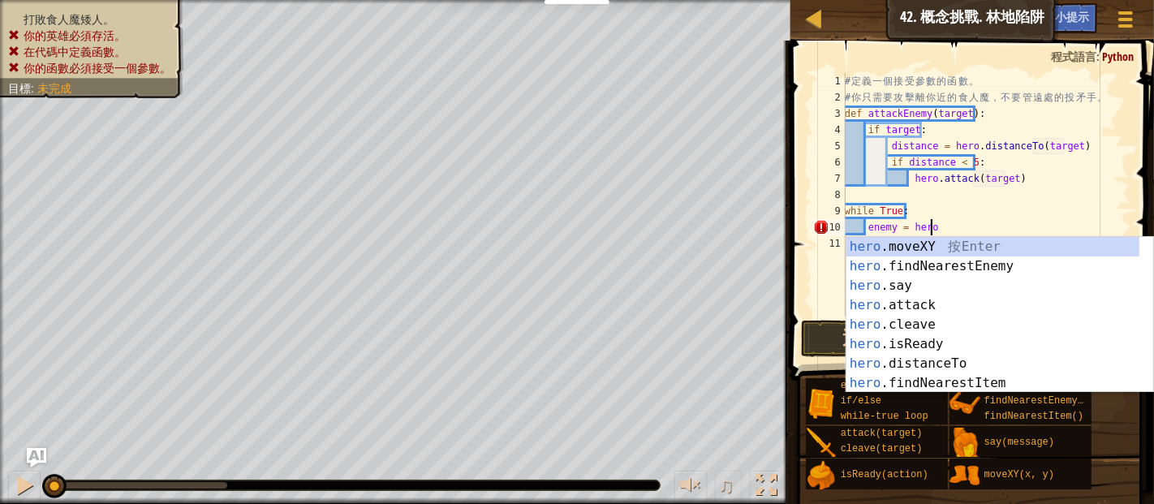
type textarea "enemy = hero."
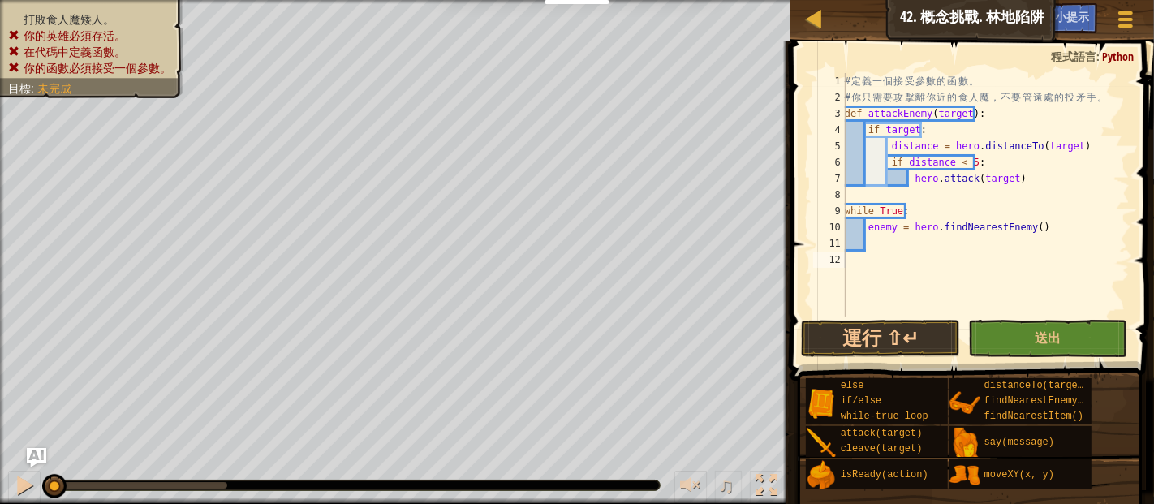
scroll to position [7, 0]
drag, startPoint x: 968, startPoint y: 117, endPoint x: 867, endPoint y: 114, distance: 101.5
click at [867, 114] on div "# 定 義 一 個 接 受 參 數 的 函 數 。 # 你 只 需 要 攻 擊 離 你 近 的 食 人 魔 ， 不 要 管 遠 處 的 投 矛 手 。 def…" at bounding box center [986, 211] width 288 height 276
type textarea "def attackEnemy(target):"
click at [882, 241] on div "# 定 義 一 個 接 受 參 數 的 函 數 。 # 你 只 需 要 攻 擊 離 你 近 的 食 人 魔 ， 不 要 管 遠 處 的 投 矛 手 。 def…" at bounding box center [986, 211] width 288 height 276
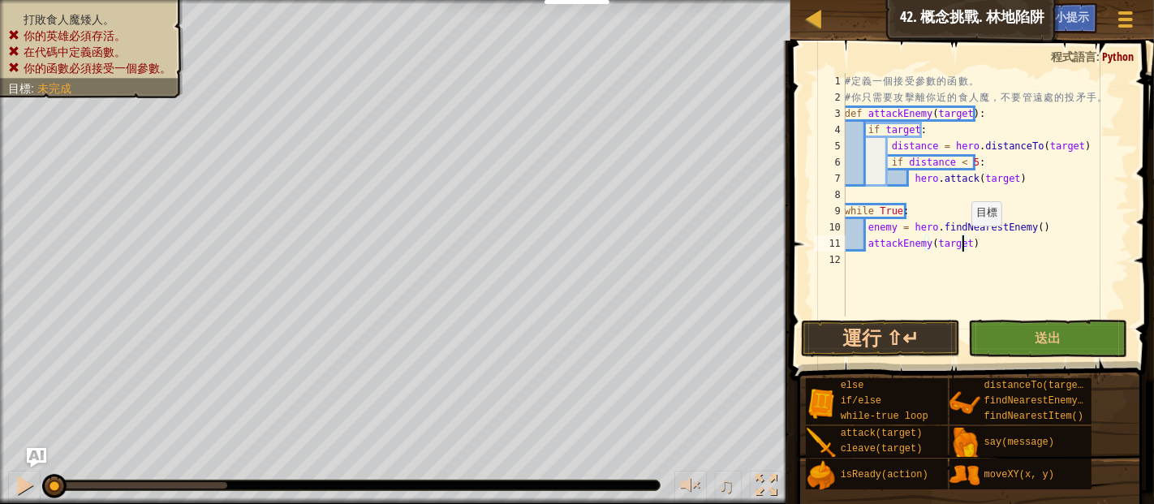
click at [963, 242] on div "# 定 義 一 個 接 受 參 數 的 函 數 。 # 你 只 需 要 攻 擊 離 你 近 的 食 人 魔 ， 不 要 管 遠 處 的 投 矛 手 。 def…" at bounding box center [986, 211] width 288 height 276
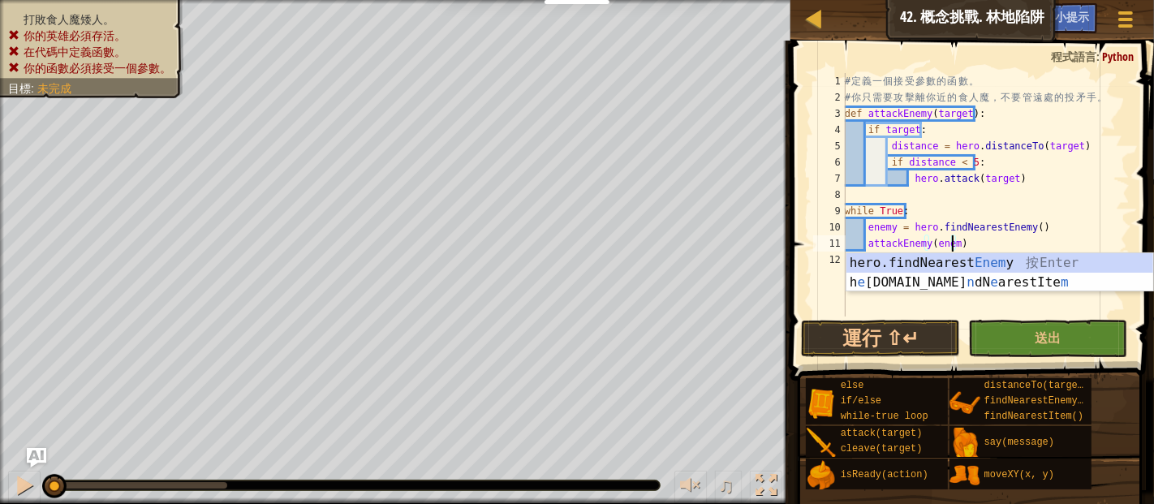
scroll to position [7, 9]
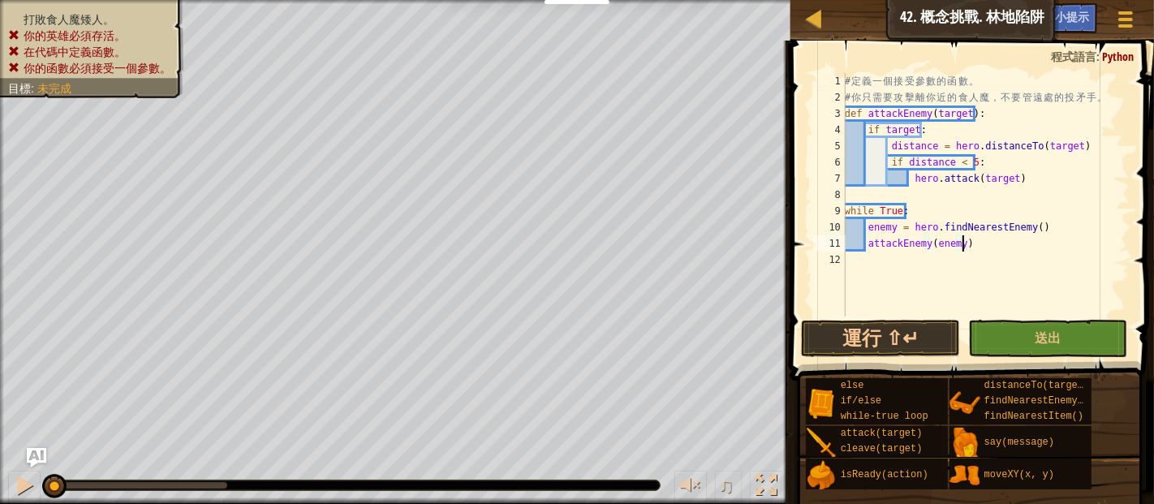
click at [1062, 237] on div "# 定 義 一 個 接 受 參 數 的 函 數 。 # 你 只 需 要 攻 擊 離 你 近 的 食 人 魔 ， 不 要 管 遠 處 的 投 矛 手 。 def…" at bounding box center [986, 211] width 288 height 276
click at [890, 340] on button "運行 ⇧↵" at bounding box center [880, 338] width 159 height 37
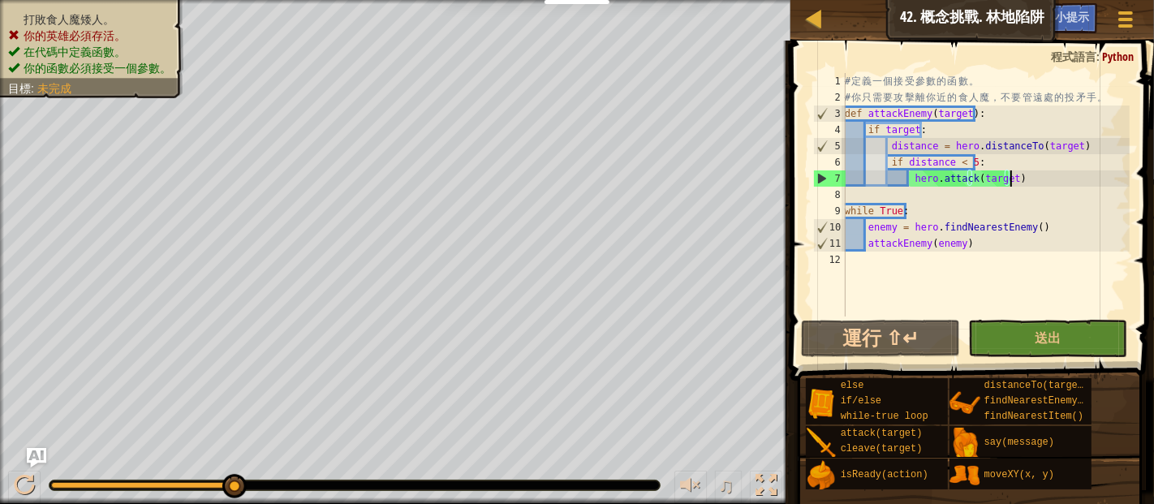
click at [1027, 178] on div "# 定 義 一 個 接 受 參 數 的 函 數 。 # 你 只 需 要 攻 擊 離 你 近 的 食 人 魔 ， 不 要 管 遠 處 的 投 矛 手 。 def…" at bounding box center [986, 211] width 288 height 276
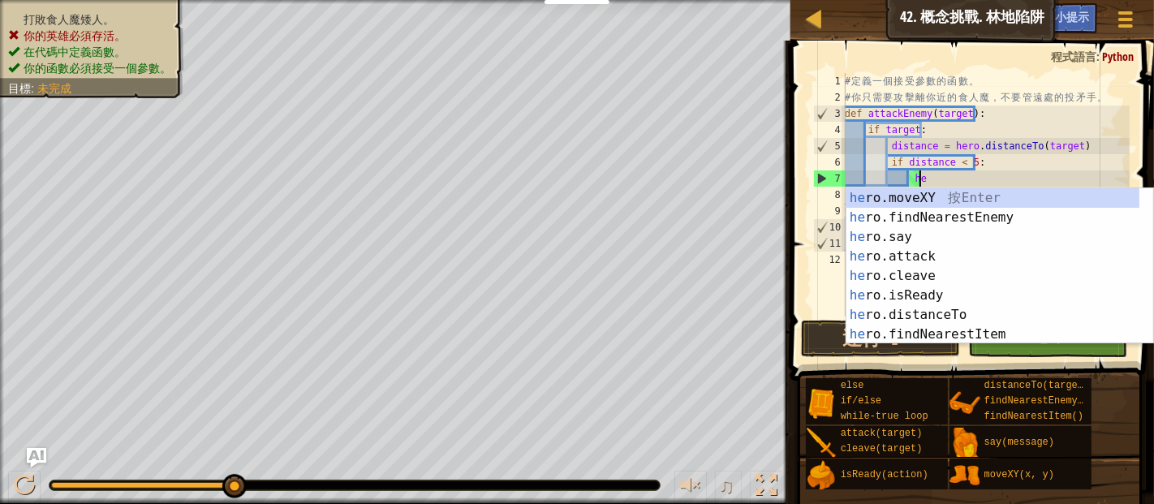
type textarea "h"
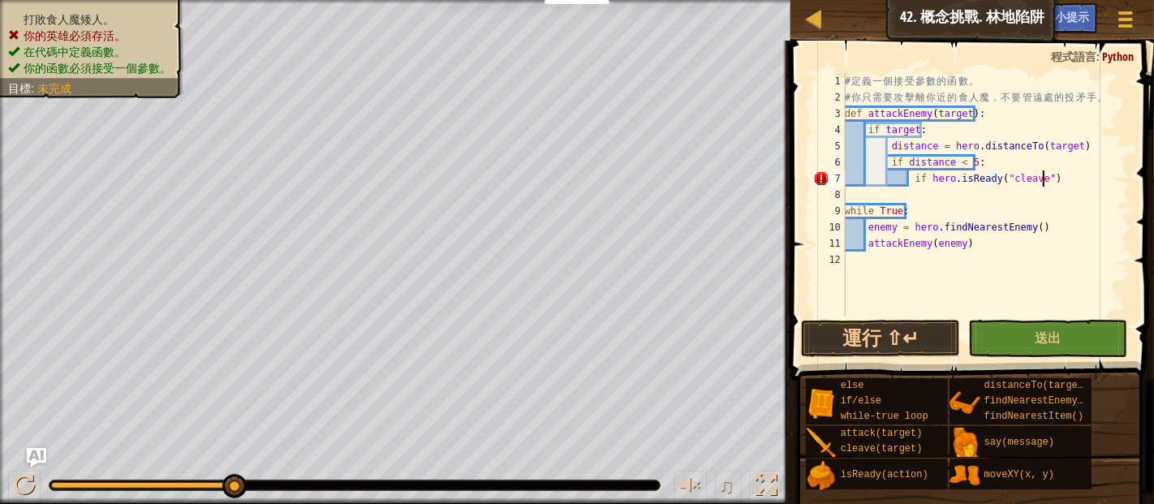
type textarea "if hero.isReady("cleave"):"
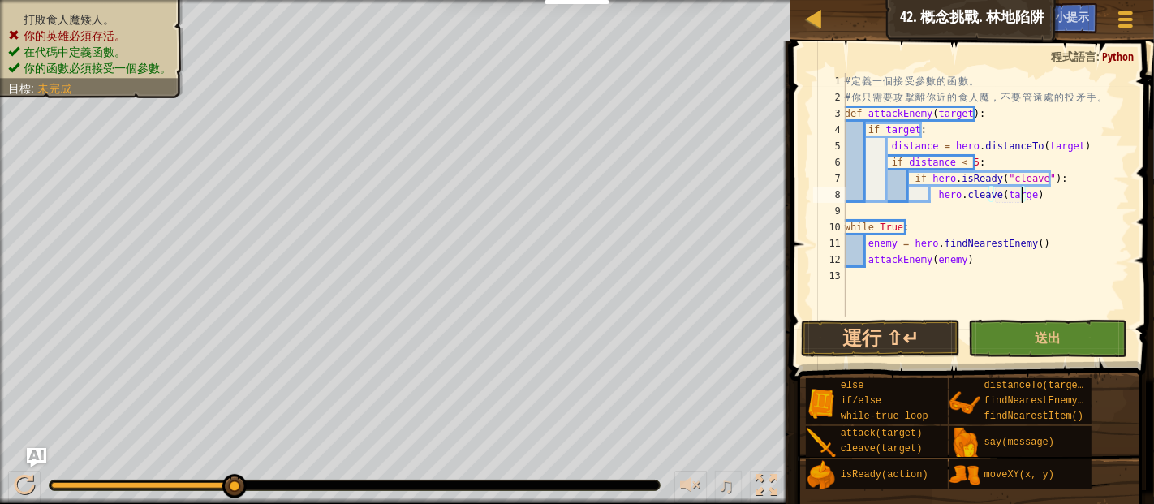
type textarea "hero.cleave(target)"
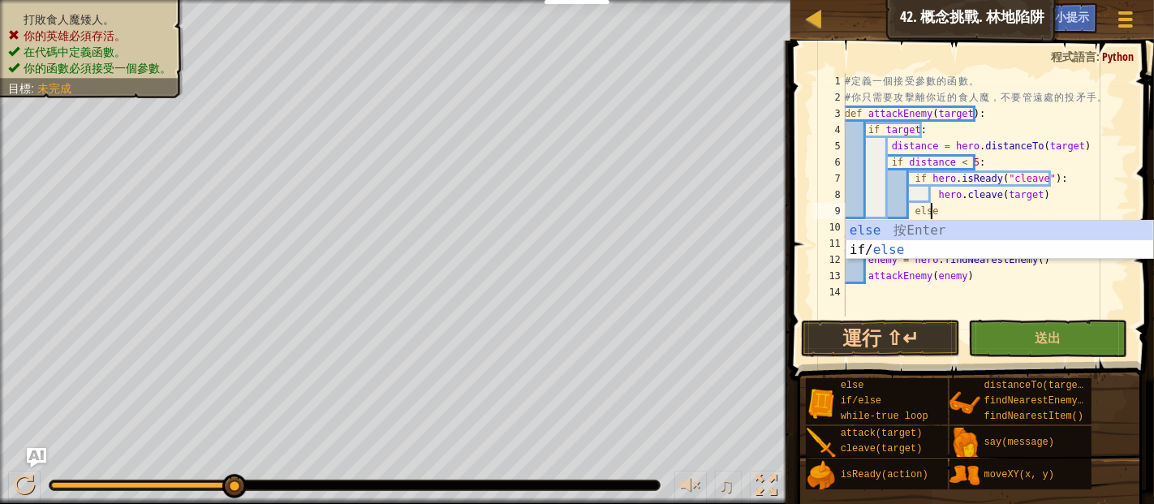
type textarea "else:"
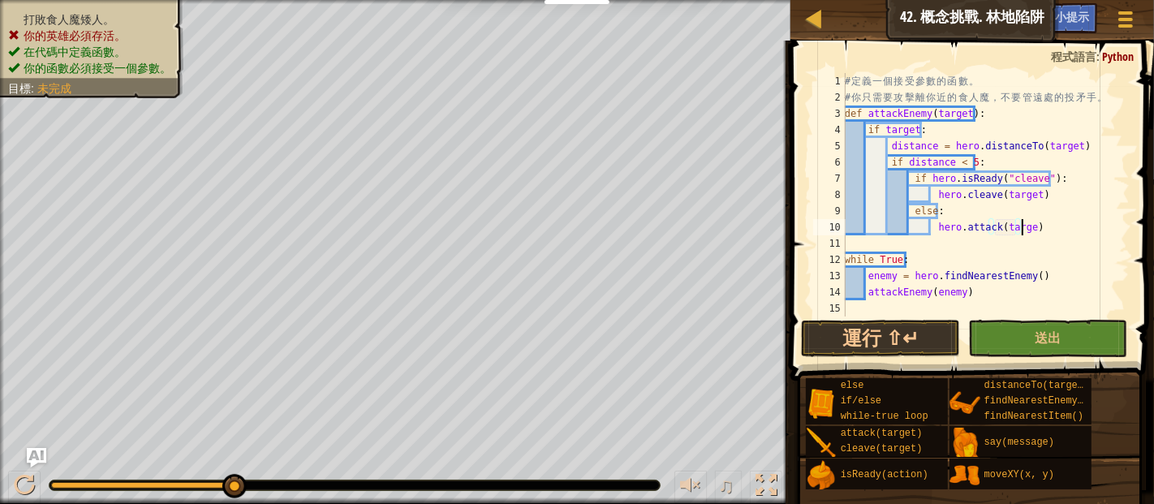
scroll to position [7, 14]
click at [897, 335] on button "運行 ⇧↵" at bounding box center [880, 338] width 159 height 37
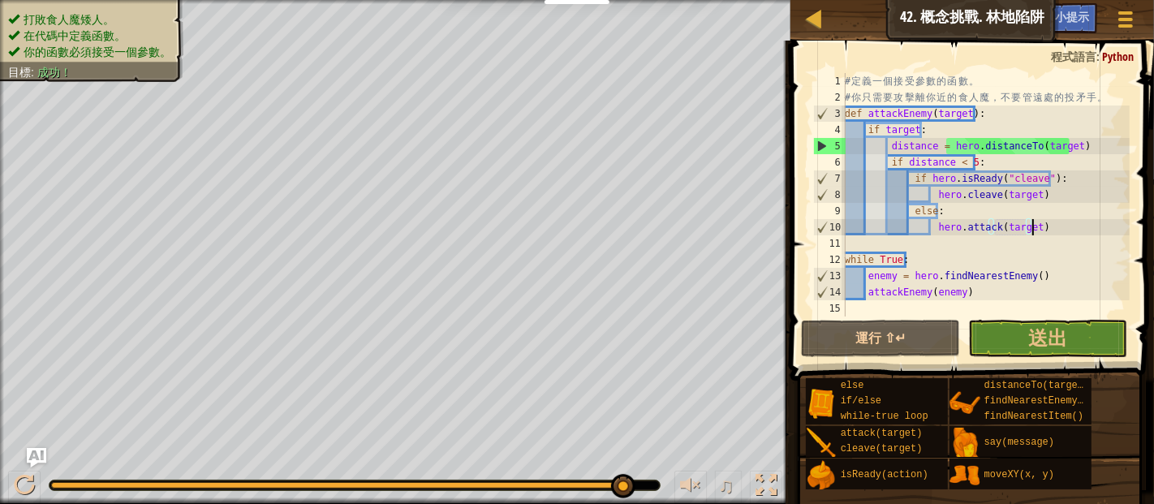
click at [1041, 228] on div "# 定 義 一 個 接 受 參 數 的 函 數 。 # 你 只 需 要 攻 擊 離 你 近 的 食 人 魔 ， 不 要 管 遠 處 的 投 矛 手 。 def…" at bounding box center [986, 211] width 288 height 276
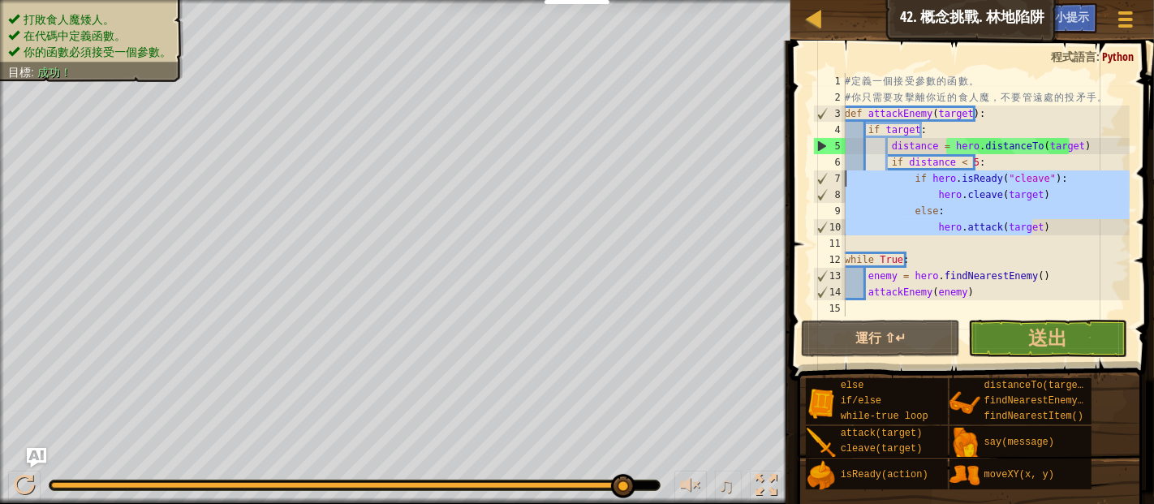
drag, startPoint x: 1041, startPoint y: 228, endPoint x: 823, endPoint y: 173, distance: 224.4
click at [823, 173] on div "hero.attack(target) 1 2 3 4 5 6 7 8 9 10 11 12 13 14 15 # 定 義 一 個 接 受 參 數 的 函 數…" at bounding box center [970, 195] width 320 height 244
click at [1055, 231] on div "# 定 義 一 個 接 受 參 數 的 函 數 。 # 你 只 需 要 攻 擊 離 你 近 的 食 人 魔 ， 不 要 管 遠 處 的 投 矛 手 。 def…" at bounding box center [986, 195] width 288 height 244
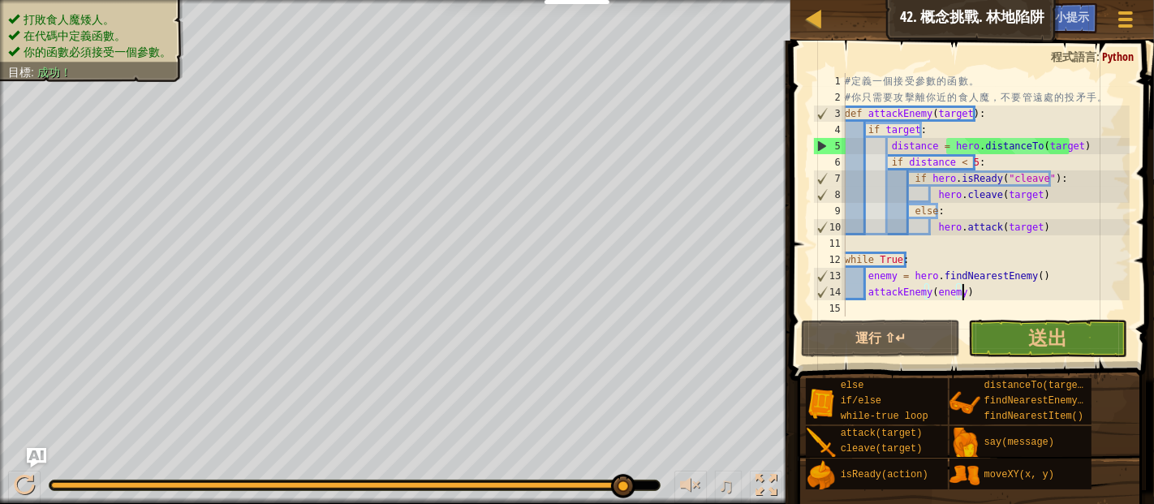
click at [981, 288] on div "# 定 義 一 個 接 受 參 數 的 函 數 。 # 你 只 需 要 攻 擊 離 你 近 的 食 人 魔 ， 不 要 管 遠 處 的 投 矛 手 。 def…" at bounding box center [986, 211] width 288 height 276
click at [1078, 180] on div "# 定 義 一 個 接 受 參 數 的 函 數 。 # 你 只 需 要 攻 擊 離 你 近 的 食 人 魔 ， 不 要 管 遠 處 的 投 矛 手 。 def…" at bounding box center [986, 211] width 288 height 276
type textarea "if hero.isReady("cleave"):"
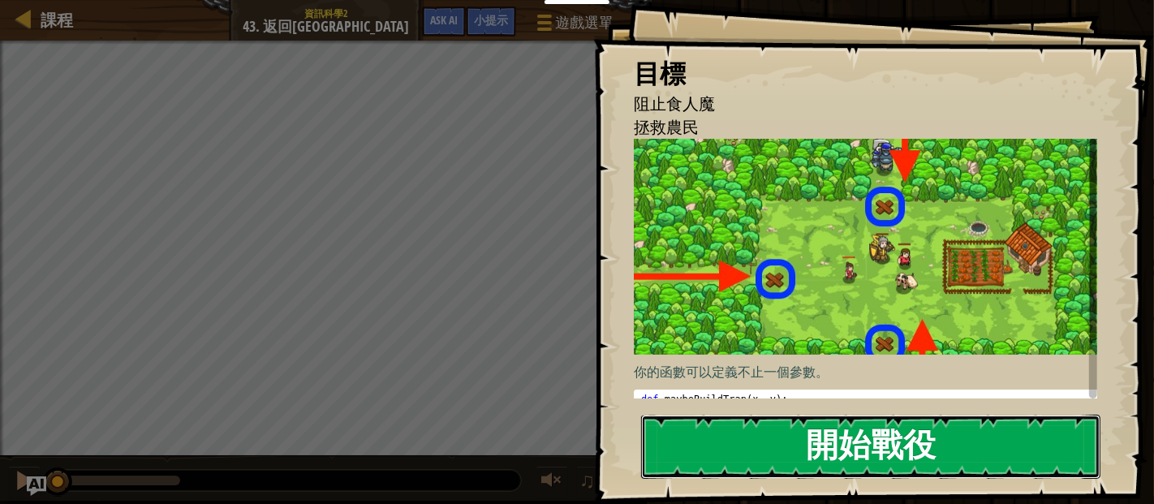
click at [845, 438] on button "開始戰役" at bounding box center [870, 447] width 459 height 64
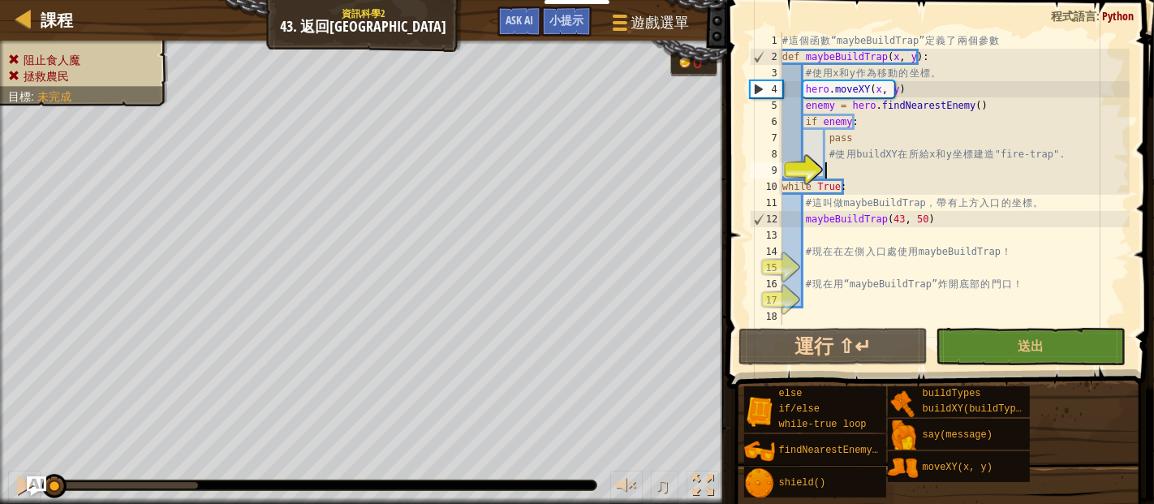
click at [846, 166] on div "# 這 個 函 數 “maybeBuildTrap” 定 義 了 兩 個 參 數 def maybeBuildTrap ( x , y ) : # 使 用 x…" at bounding box center [954, 194] width 351 height 325
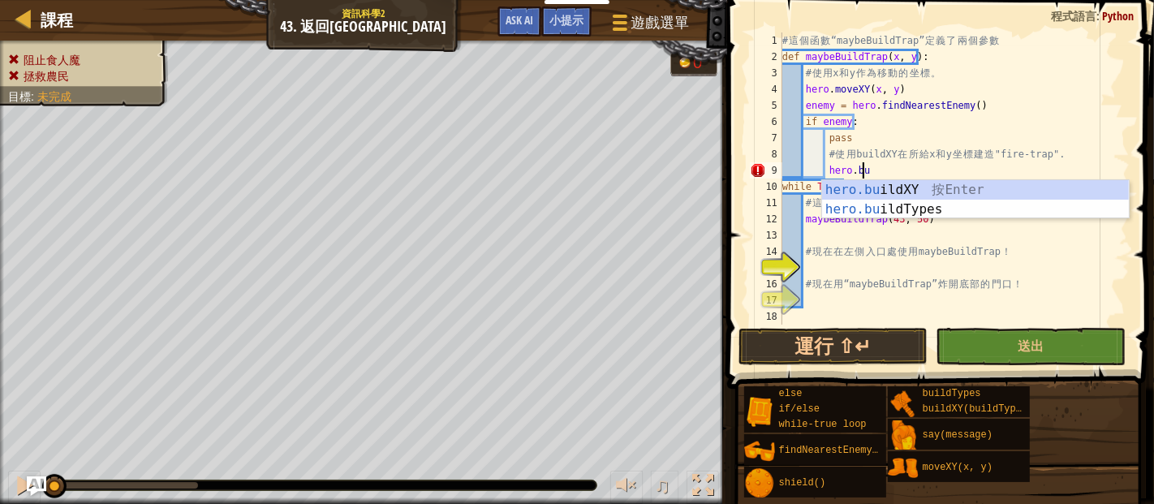
scroll to position [6, 6]
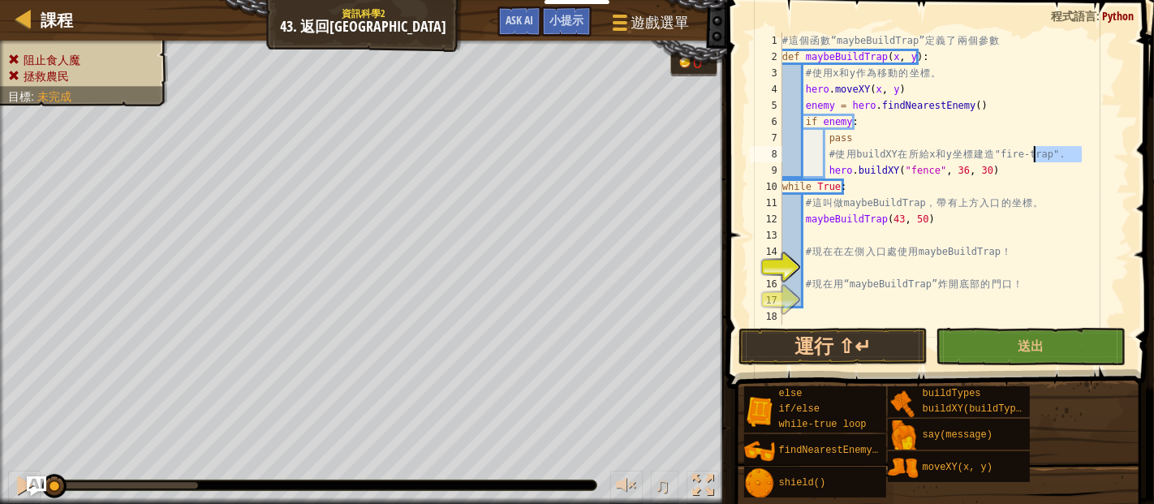
drag, startPoint x: 1080, startPoint y: 157, endPoint x: 1037, endPoint y: 161, distance: 44.0
click at [1037, 161] on div "# 這 個 函 數 “maybeBuildTrap” 定 義 了 兩 個 參 數 def maybeBuildTrap ( x , y ) : # 使 用 x…" at bounding box center [954, 194] width 351 height 325
click at [925, 175] on div "# 這 個 函 數 “maybeBuildTrap” 定 義 了 兩 個 參 數 def maybeBuildTrap ( x , y ) : # 使 用 x…" at bounding box center [954, 194] width 351 height 325
drag, startPoint x: 1018, startPoint y: 169, endPoint x: 824, endPoint y: 168, distance: 194.0
click at [824, 168] on div "# 這 個 函 數 “maybeBuildTrap” 定 義 了 兩 個 參 數 def maybeBuildTrap ( x , y ) : # 使 用 x…" at bounding box center [954, 194] width 351 height 325
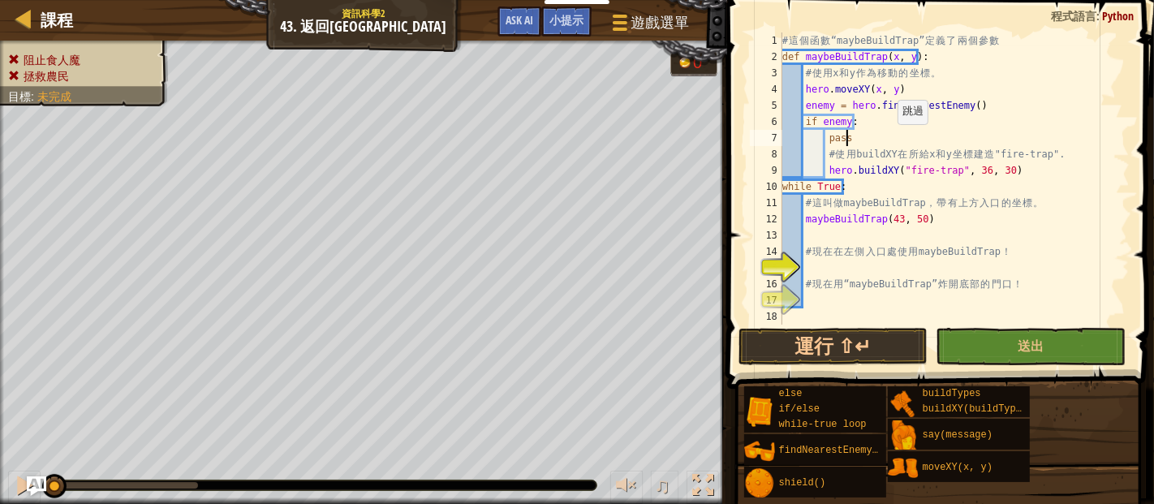
click at [890, 140] on div "# 這 個 函 數 “maybeBuildTrap” 定 義 了 兩 個 參 數 def maybeBuildTrap ( x , y ) : # 使 用 x…" at bounding box center [954, 194] width 351 height 325
click at [900, 141] on div "# 這 個 函 數 “maybeBuildTrap” 定 義 了 兩 個 參 數 def maybeBuildTrap ( x , y ) : # 使 用 x…" at bounding box center [954, 194] width 351 height 325
type textarea "p"
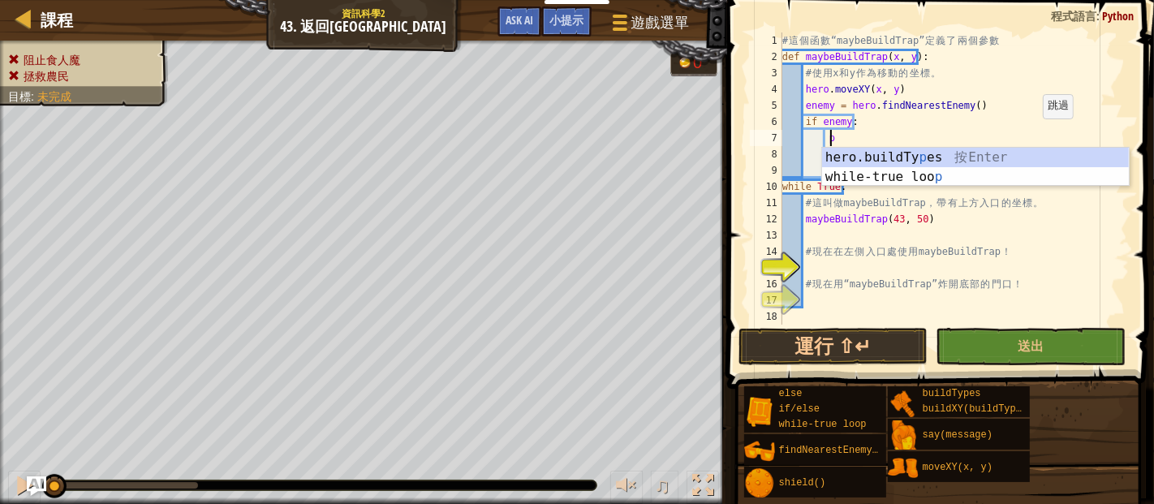
scroll to position [6, 2]
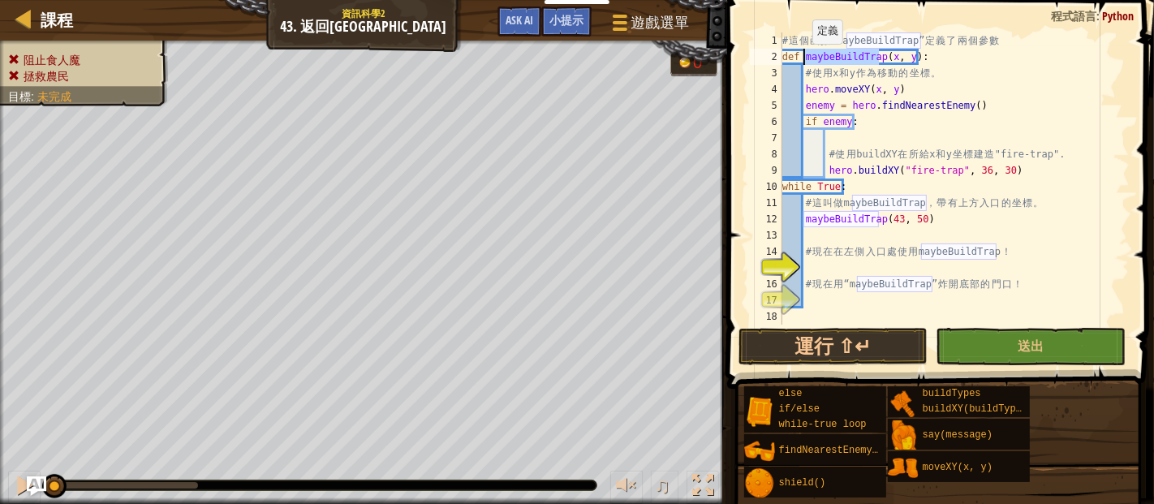
drag, startPoint x: 881, startPoint y: 58, endPoint x: 804, endPoint y: 59, distance: 76.3
click at [804, 59] on div "# 這 個 函 數 “maybeBuildTrap” 定 義 了 兩 個 參 數 def maybeBuildTrap ( x , y ) : # 使 用 x…" at bounding box center [954, 194] width 351 height 325
type textarea "def maybeBuildTrap(x, y):"
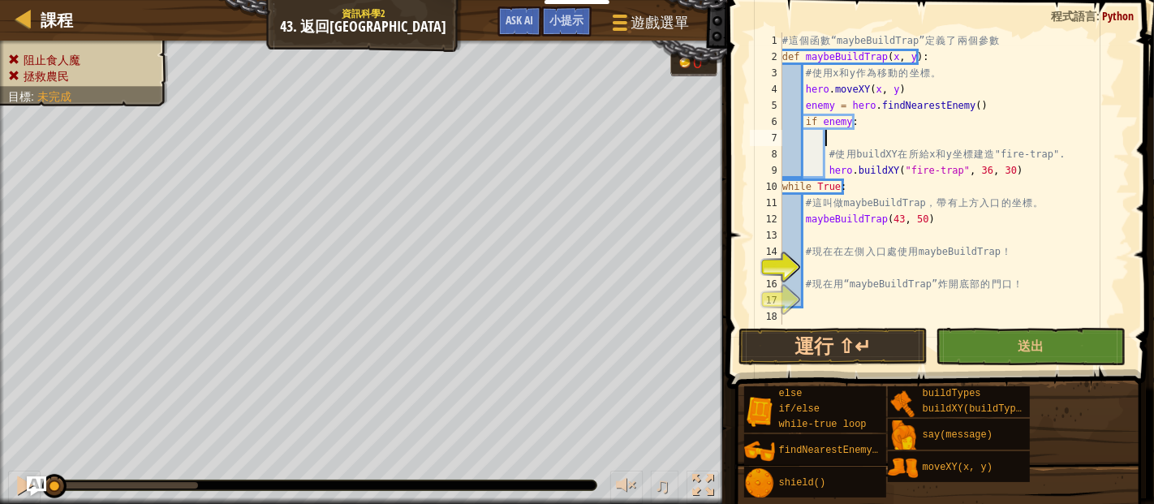
click at [858, 140] on div "# 這 個 函 數 “maybeBuildTrap” 定 義 了 兩 個 參 數 def maybeBuildTrap ( x , y ) : # 使 用 x…" at bounding box center [954, 194] width 351 height 325
type textarea "pass"
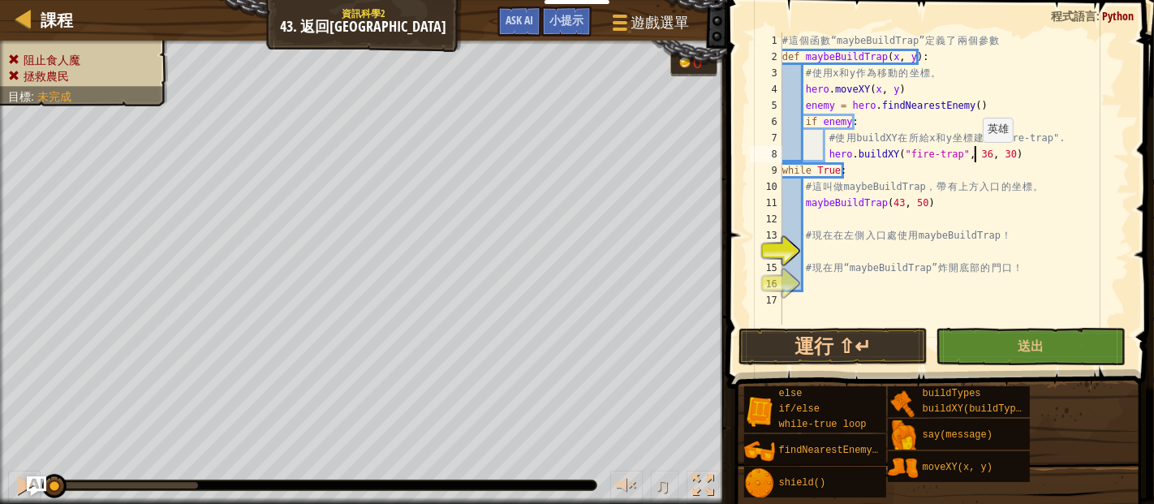
click at [974, 158] on div "# 這 個 函 數 “maybeBuildTrap” 定 義 了 兩 個 參 數 def maybeBuildTrap ( x , y ) : # 使 用 x…" at bounding box center [954, 194] width 351 height 325
type textarea "hero.buildXY("fire-trap", x, y)"
click at [1021, 161] on div "# 這 個 函 數 “maybeBuildTrap” 定 義 了 兩 個 參 數 def maybeBuildTrap ( x , y ) : # 使 用 x…" at bounding box center [954, 194] width 351 height 325
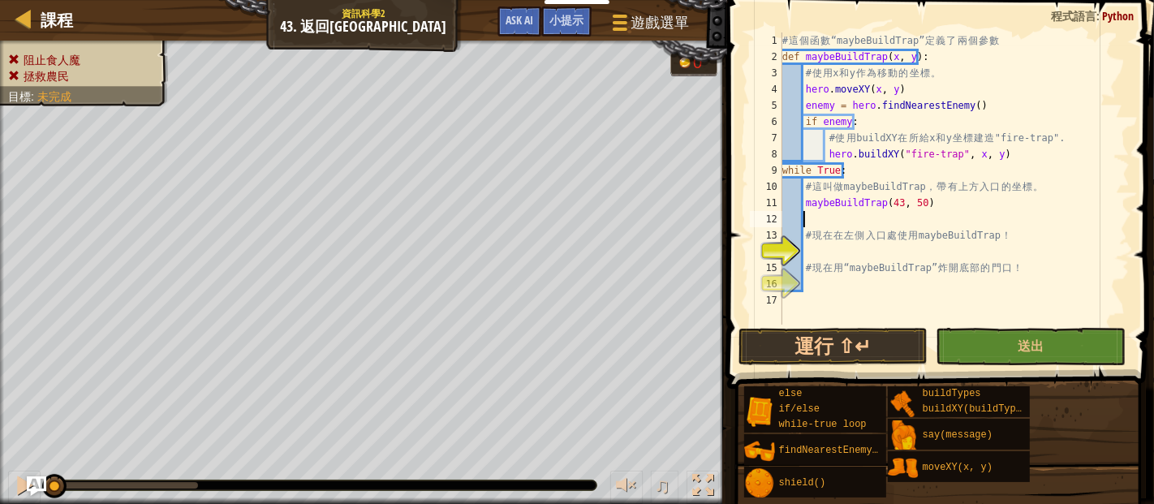
click at [836, 222] on div "# 這 個 函 數 “maybeBuildTrap” 定 義 了 兩 個 參 數 def maybeBuildTrap ( x , y ) : # 使 用 x…" at bounding box center [954, 194] width 351 height 325
drag, startPoint x: 946, startPoint y: 201, endPoint x: 804, endPoint y: 209, distance: 141.4
click at [804, 209] on div "# 這 個 函 數 “maybeBuildTrap” 定 義 了 兩 個 參 數 def maybeBuildTrap ( x , y ) : # 使 用 x…" at bounding box center [954, 194] width 351 height 325
type textarea "maybeBuildTrap(43, 50)"
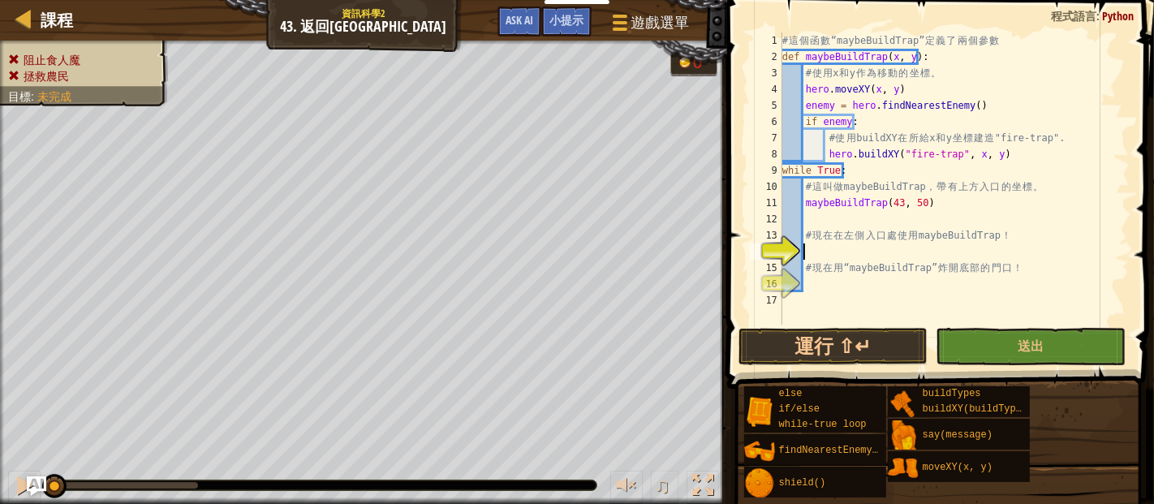
click at [824, 252] on div "# 這 個 函 數 “maybeBuildTrap” 定 義 了 兩 個 參 數 def maybeBuildTrap ( x , y ) : # 使 用 x…" at bounding box center [954, 194] width 351 height 325
click at [894, 252] on div "# 這 個 函 數 “maybeBuildTrap” 定 義 了 兩 個 參 數 def maybeBuildTrap ( x , y ) : # 使 用 x…" at bounding box center [954, 194] width 351 height 325
type textarea "maybeBuildTrap(25, 34)"
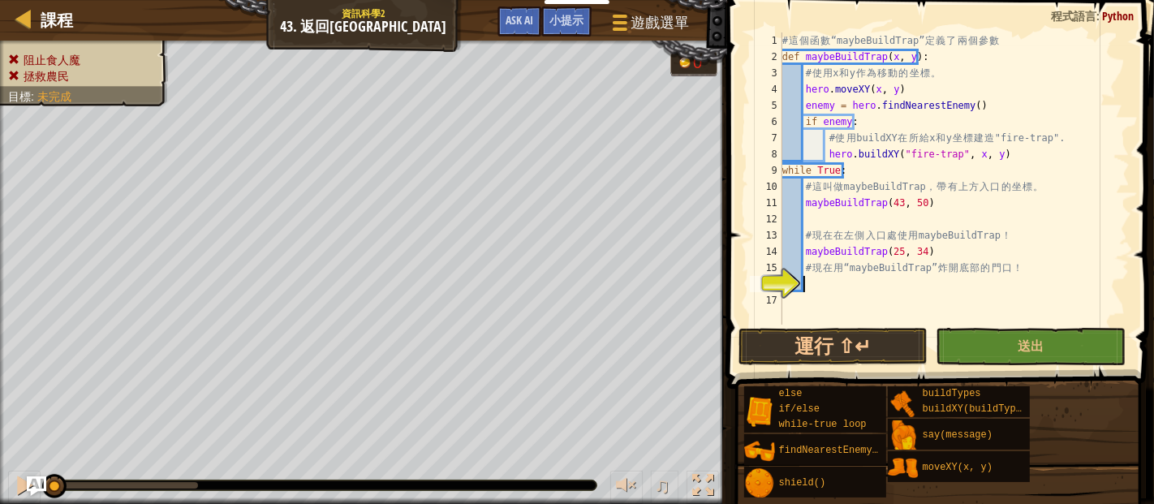
click at [878, 277] on div "# 這 個 函 數 “maybeBuildTrap” 定 義 了 兩 個 參 數 def maybeBuildTrap ( x , y ) : # 使 用 x…" at bounding box center [954, 194] width 351 height 325
click at [907, 287] on div "# 這 個 函 數 “maybeBuildTrap” 定 義 了 兩 個 參 數 def maybeBuildTrap ( x , y ) : # 使 用 x…" at bounding box center [954, 194] width 351 height 325
click at [982, 278] on div "# 這 個 函 數 “maybeBuildTrap” 定 義 了 兩 個 參 數 def maybeBuildTrap ( x , y ) : # 使 用 x…" at bounding box center [954, 194] width 351 height 325
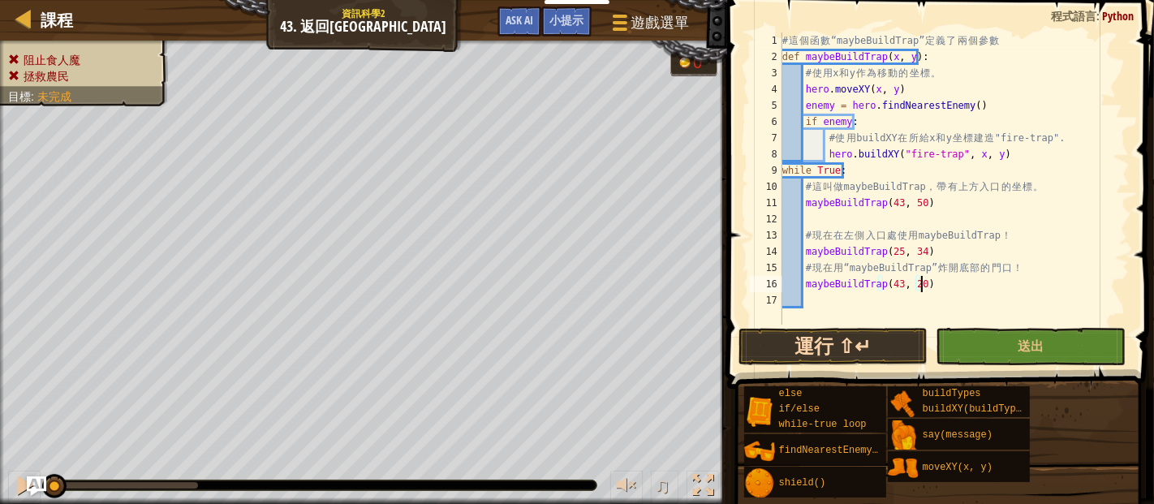
type textarea "maybeBuildTrap(43, 20)"
click at [828, 344] on button "運行 ⇧↵" at bounding box center [834, 346] width 190 height 37
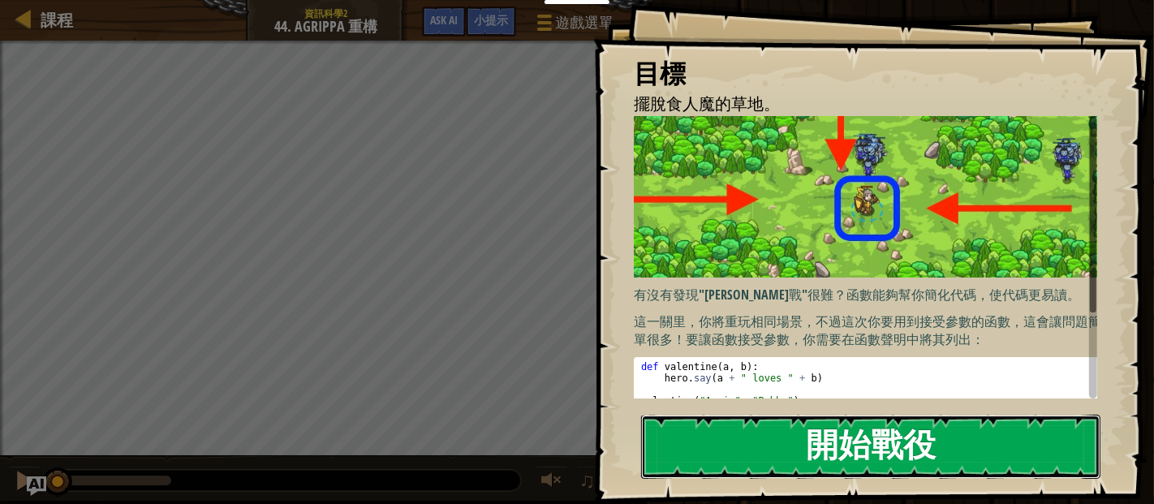
click at [898, 432] on button "開始戰役" at bounding box center [870, 447] width 459 height 64
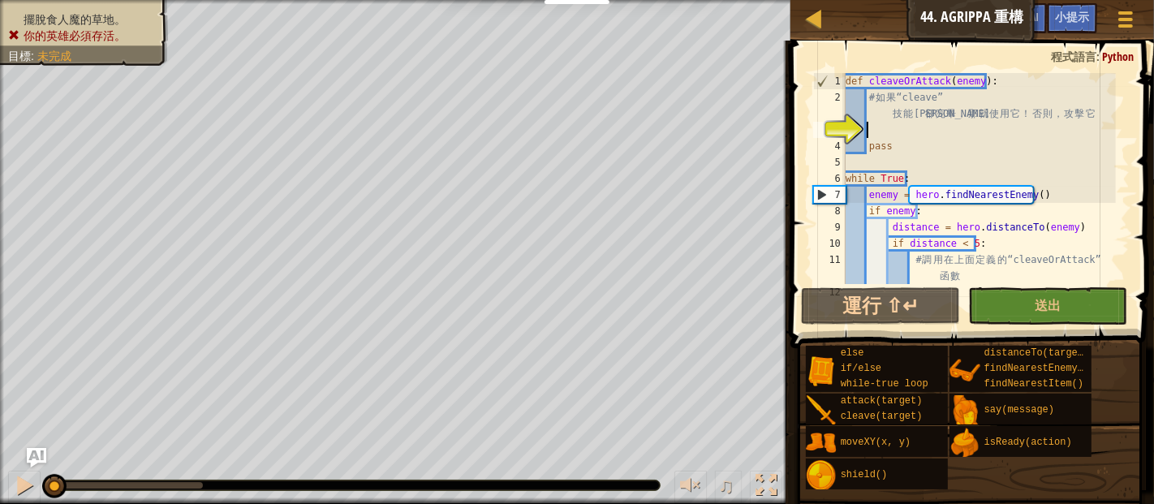
click at [919, 131] on div "def cleaveOrAttack ( enemy ) : # 如 果 “cleave” 技 能 冷 卻 完 畢 ， 那 就 使 用 它 ！ 否 則 ， 攻…" at bounding box center [980, 195] width 274 height 244
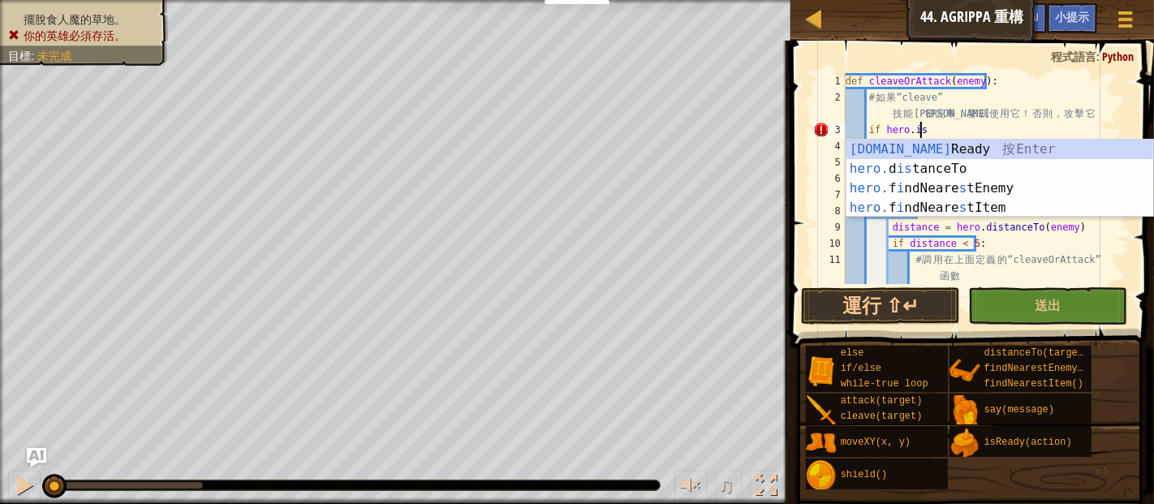
scroll to position [7, 4]
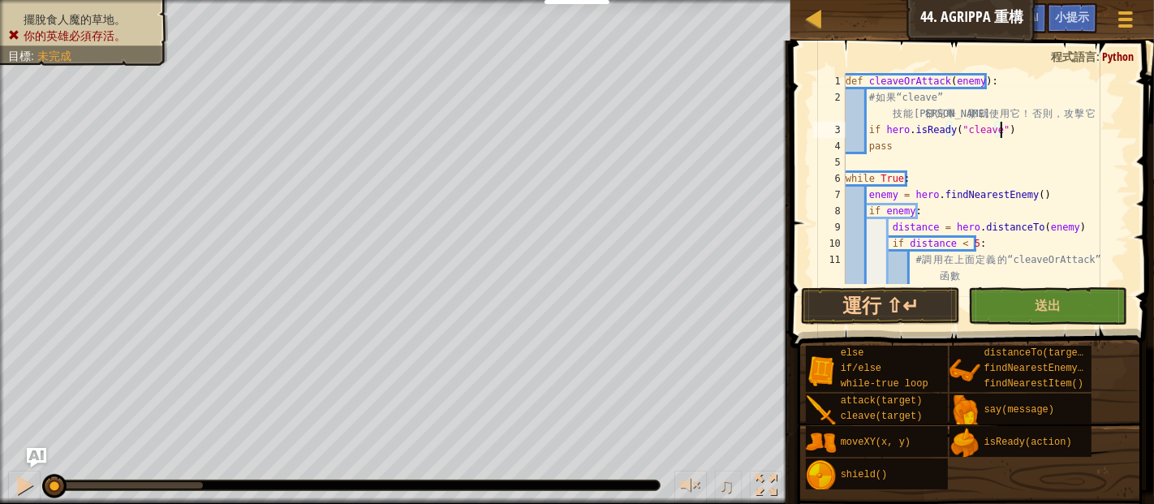
type textarea "if hero.isReady("cleave"):"
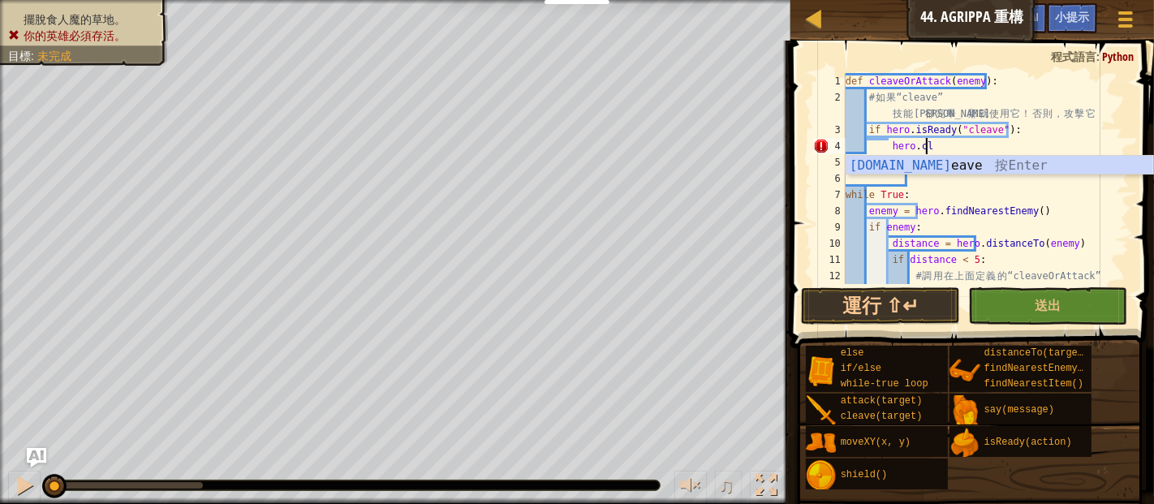
scroll to position [7, 5]
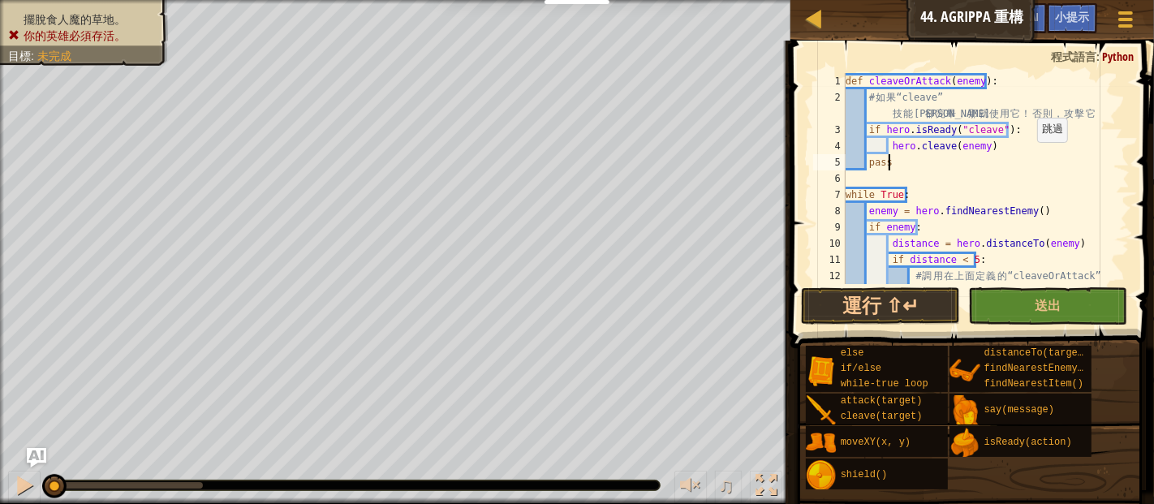
click at [1029, 157] on div "def cleaveOrAttack ( enemy ) : # 如 果 “cleave” 技 能 冷 卻 完 畢 ， 那 就 使 用 它 ！ 否 則 ， 攻…" at bounding box center [980, 203] width 274 height 260
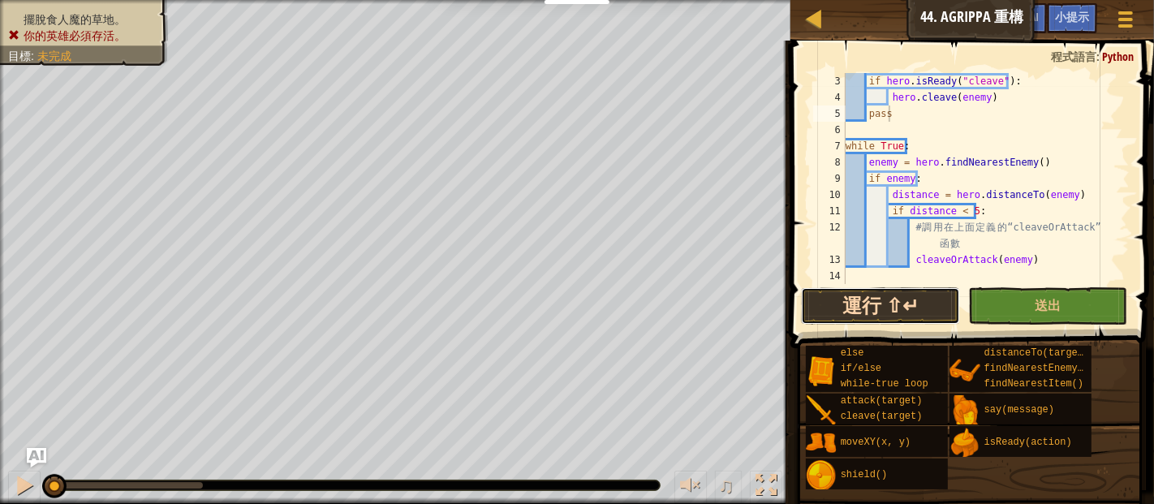
click at [879, 301] on button "運行 ⇧↵" at bounding box center [880, 305] width 159 height 37
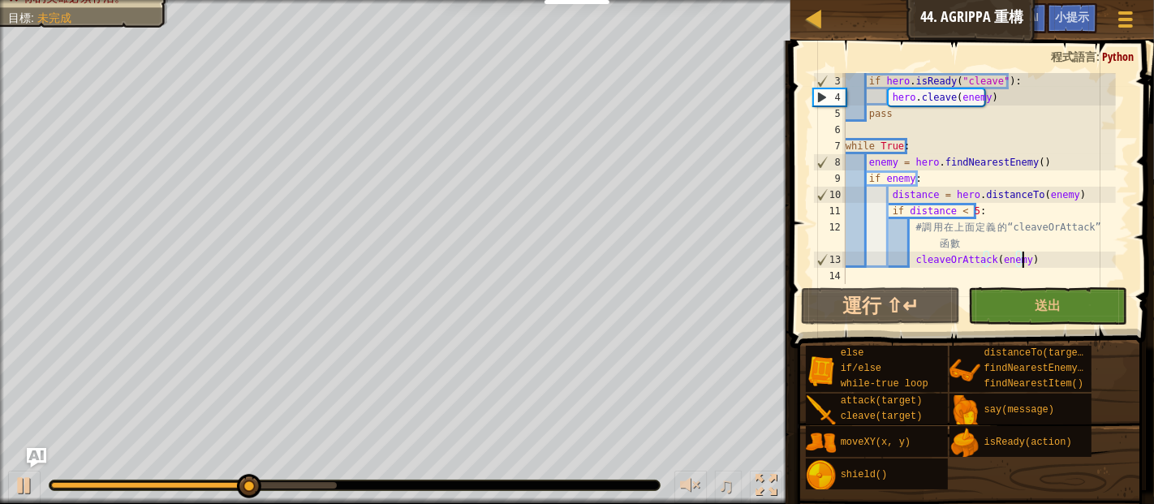
click at [1033, 262] on div "if hero . isReady ( "cleave" ) : hero . cleave ( enemy ) pass while True : enem…" at bounding box center [980, 195] width 274 height 244
type textarea "cleaveOrAttack(enemy)"
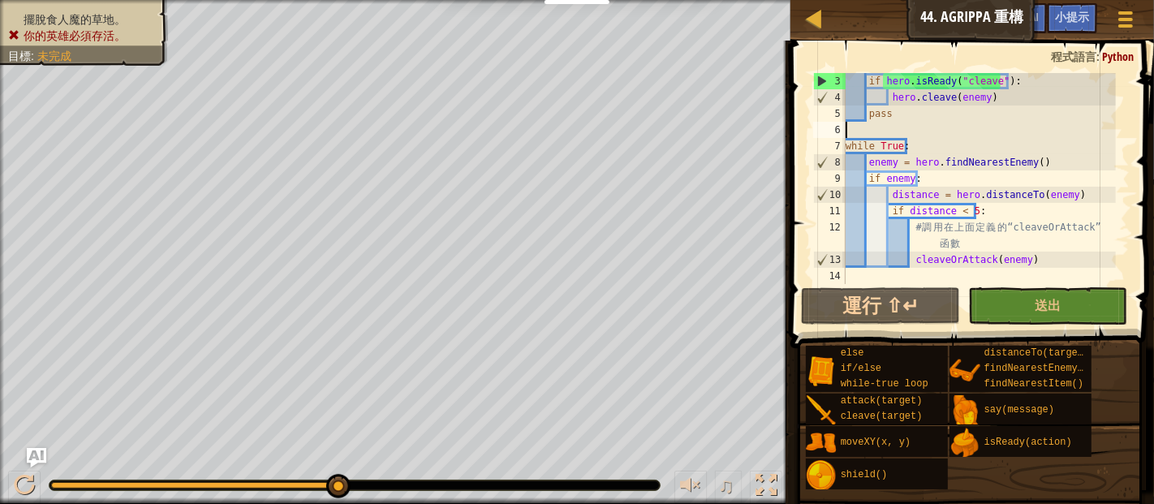
click at [976, 136] on div "if hero . isReady ( "cleave" ) : hero . cleave ( enemy ) pass while True : enem…" at bounding box center [980, 195] width 274 height 244
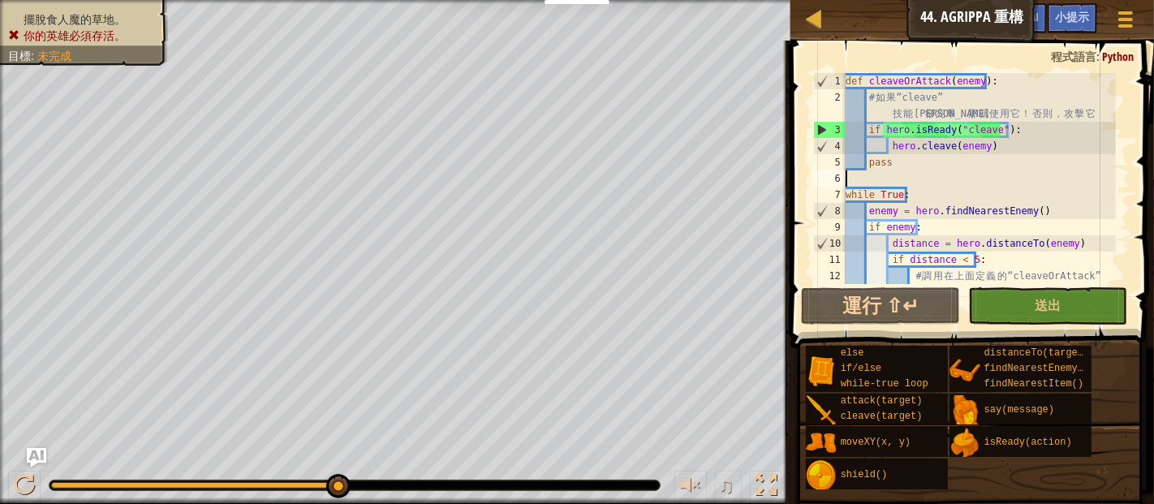
scroll to position [0, 0]
click at [1000, 147] on div "def cleaveOrAttack ( enemy ) : # 如 果 “cleave” 技 能 冷 卻 完 畢 ， 那 就 使 用 它 ！ 否 則 ， 攻…" at bounding box center [980, 203] width 274 height 260
click at [892, 160] on div "def cleaveOrAttack ( enemy ) : # 如 果 “cleave” 技 能 冷 卻 完 畢 ， 那 就 使 用 它 ！ 否 則 ， 攻…" at bounding box center [980, 203] width 274 height 260
type textarea "p"
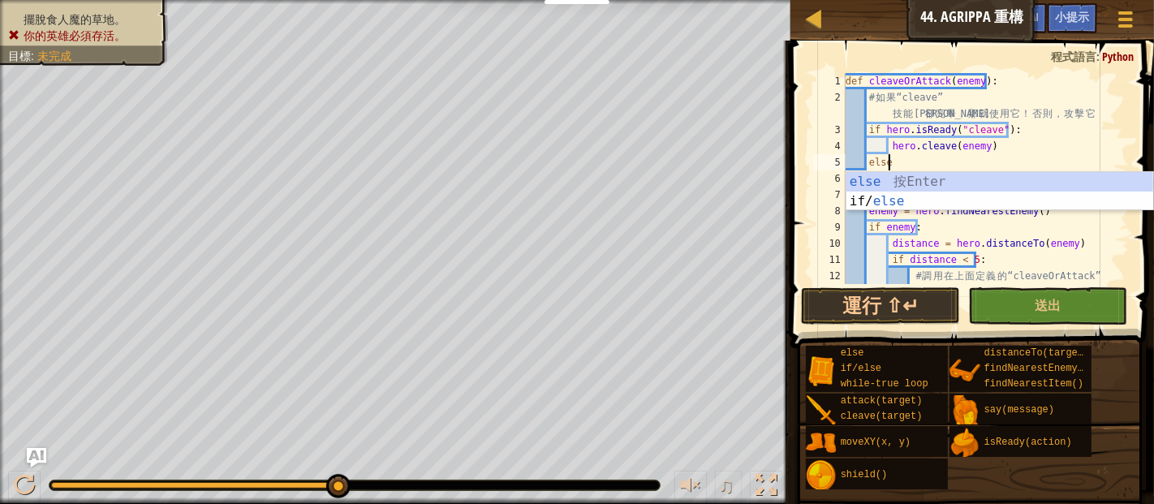
type textarea "else:"
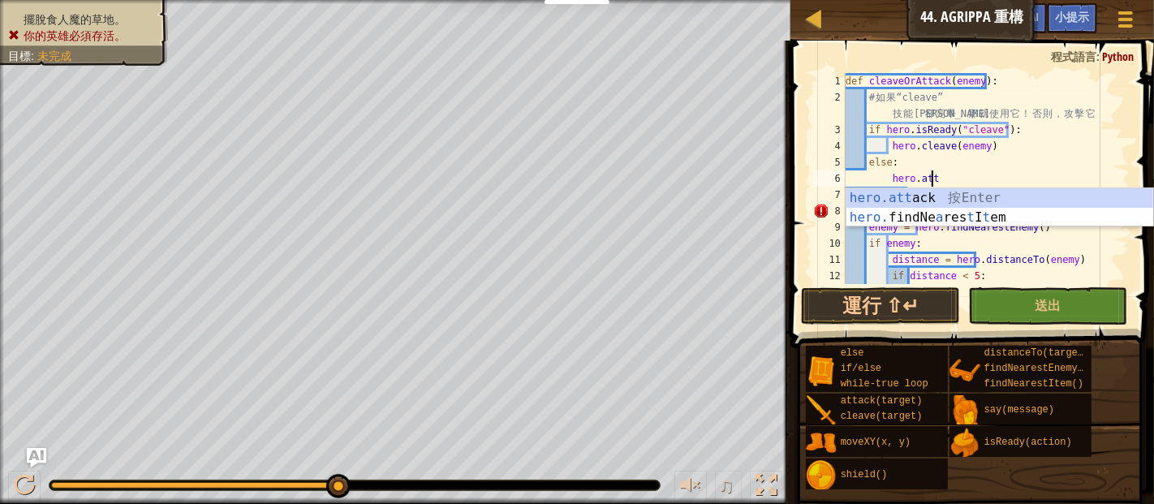
scroll to position [7, 6]
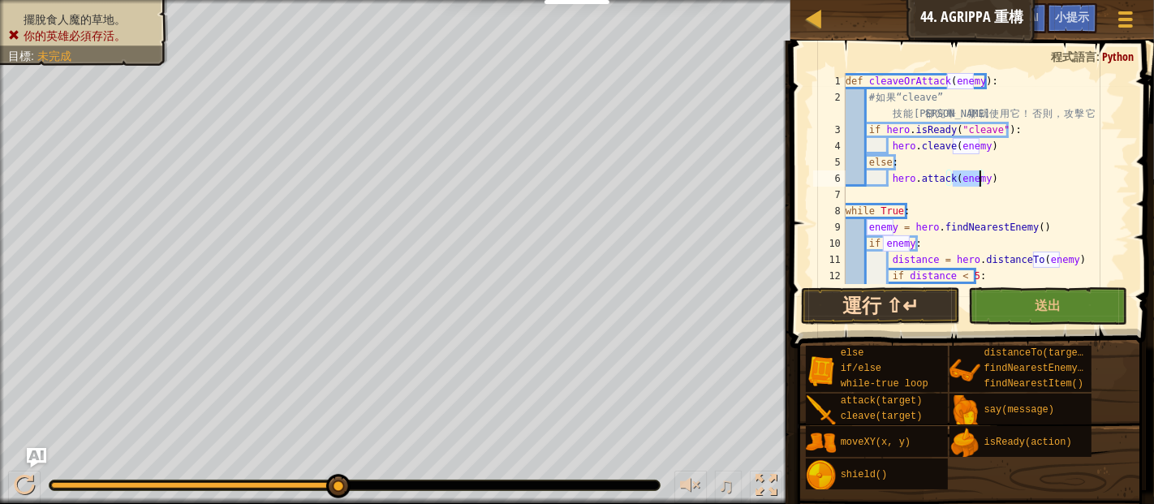
type textarea "hero.attack(enemy)"
click at [855, 308] on button "運行 ⇧↵" at bounding box center [880, 305] width 159 height 37
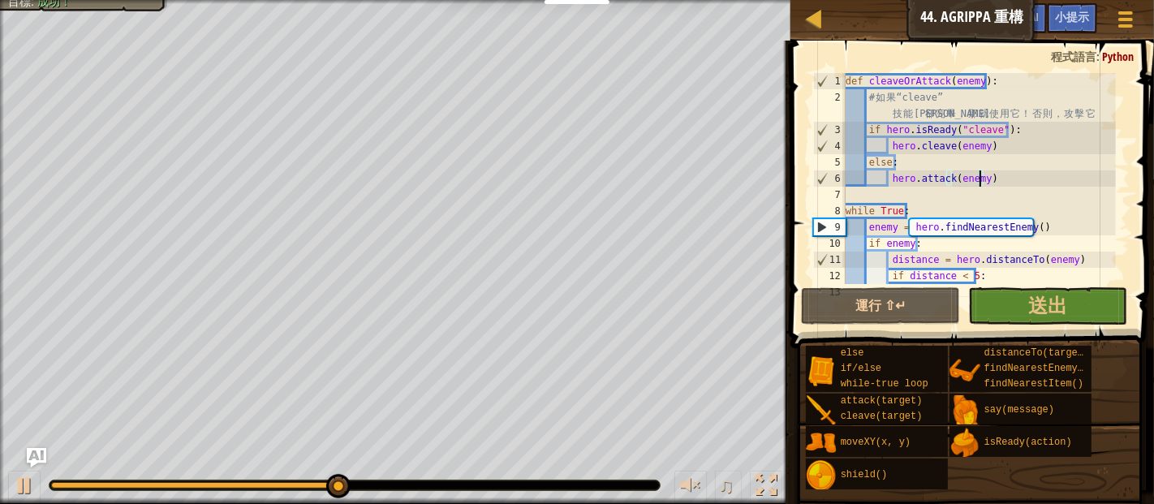
scroll to position [0, 0]
